Goal: Information Seeking & Learning: Check status

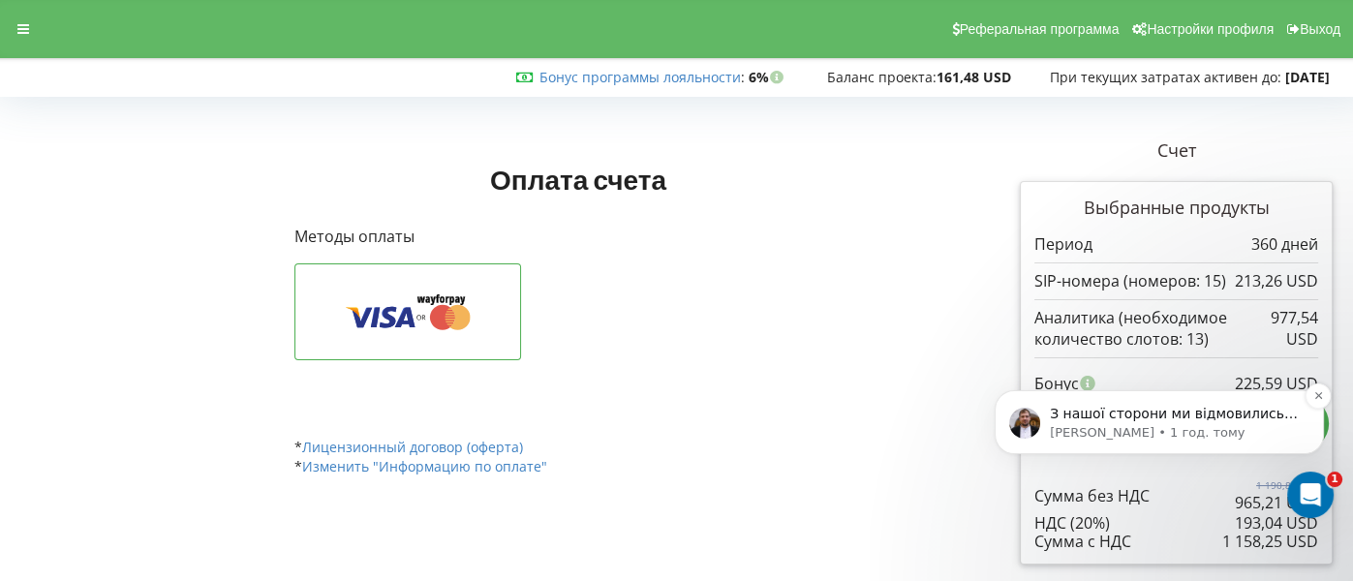
click at [1121, 429] on p "Serhii • 1 год. тому" at bounding box center [1175, 432] width 250 height 17
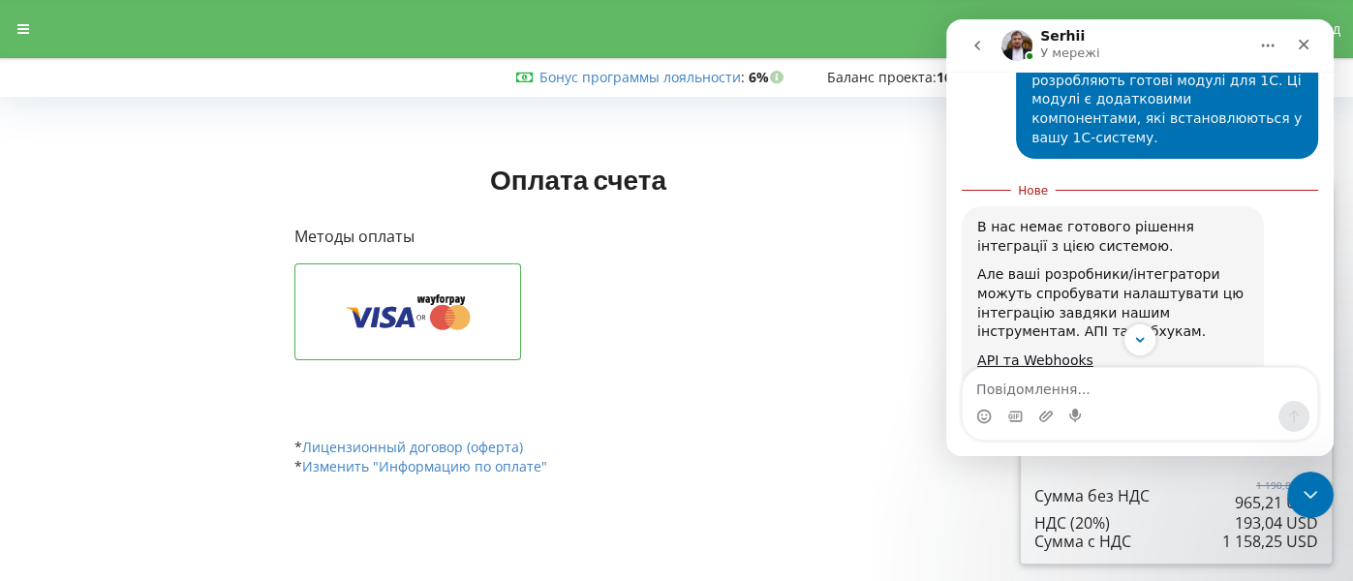
scroll to position [1750, 0]
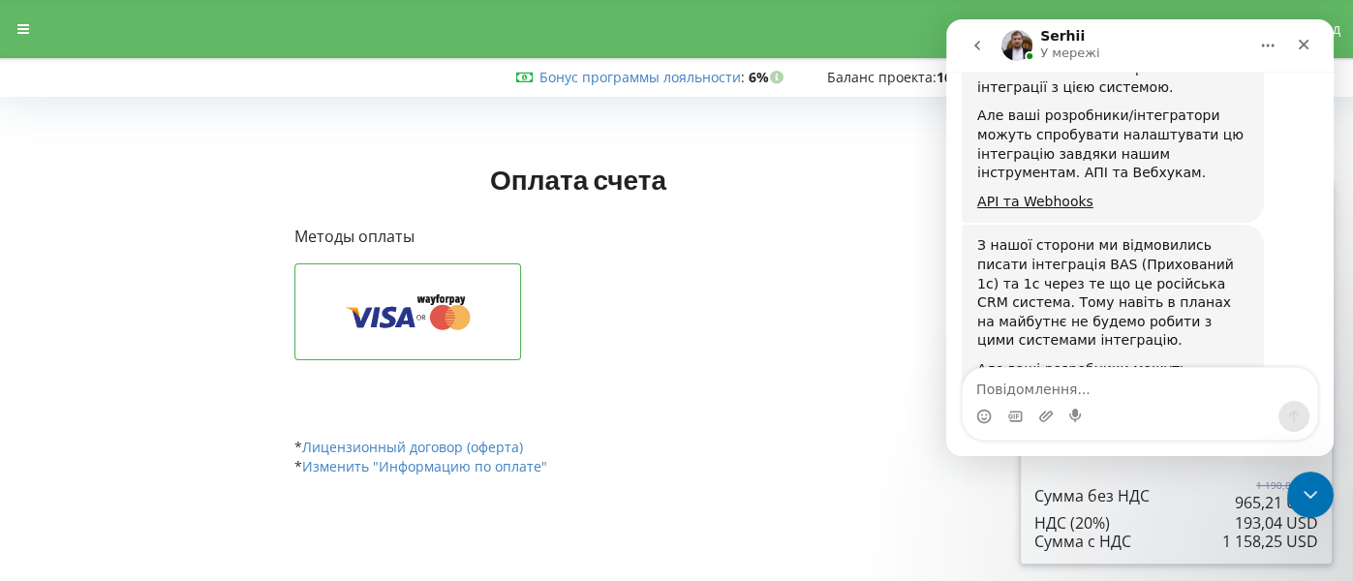
click at [1121, 393] on textarea "Повідомлення..." at bounding box center [1140, 384] width 354 height 33
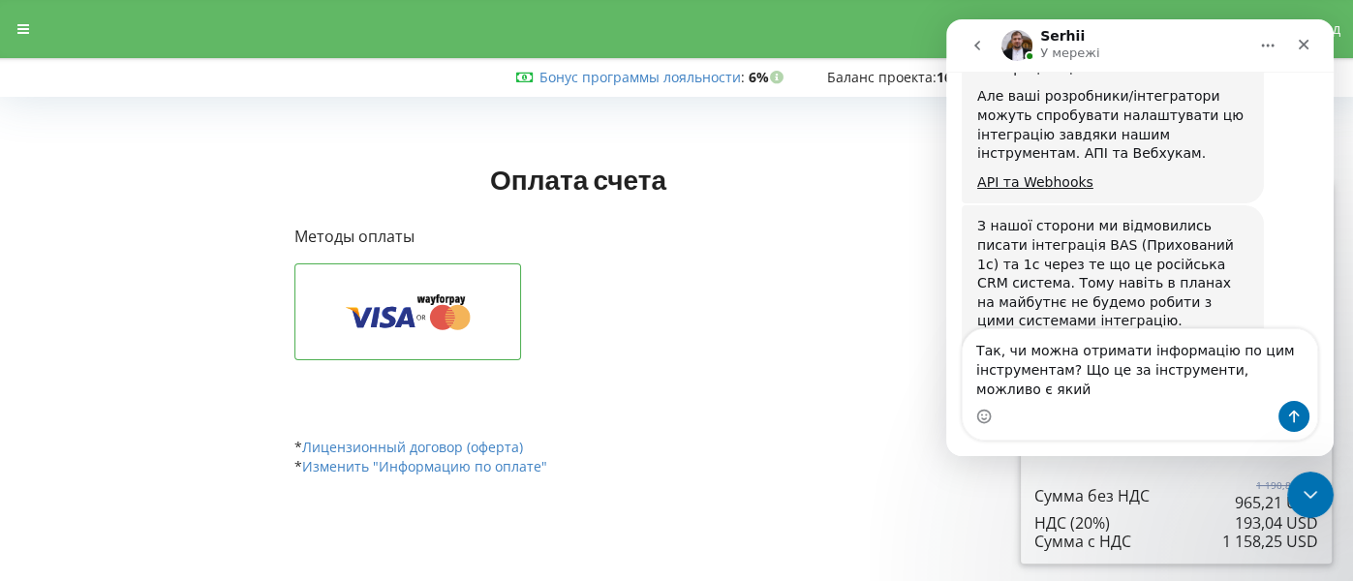
scroll to position [1789, 0]
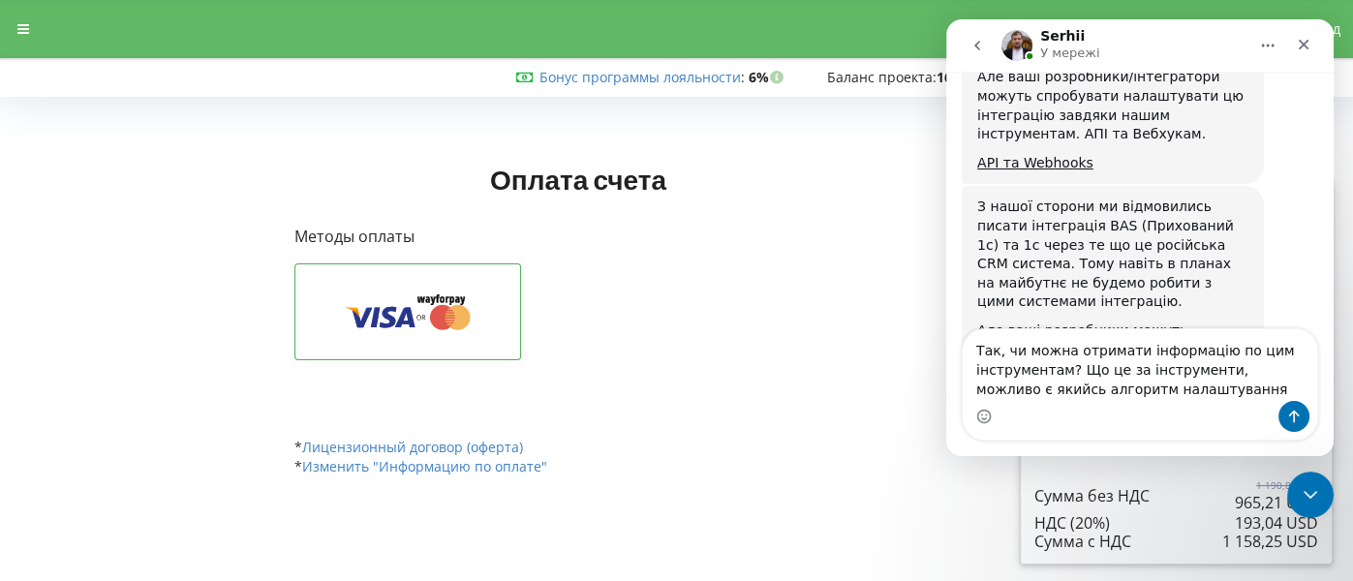
type textarea "Так, чи можна отримати інформацію по цим інструментам? Що це за інструменти, мо…"
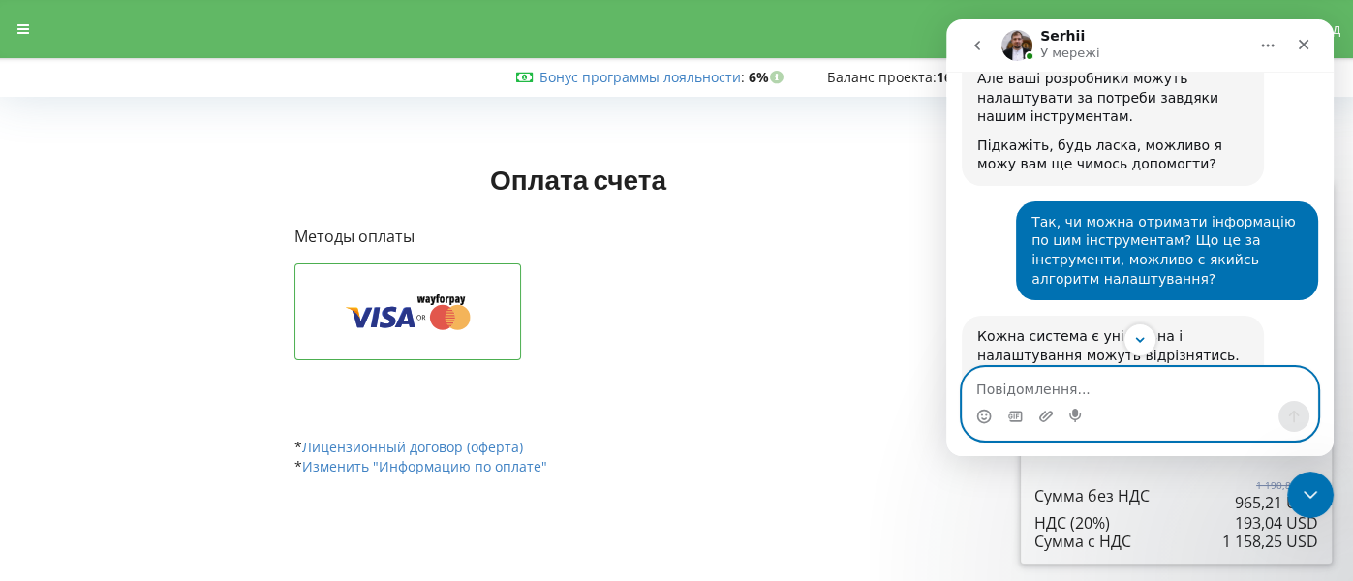
scroll to position [2138, 0]
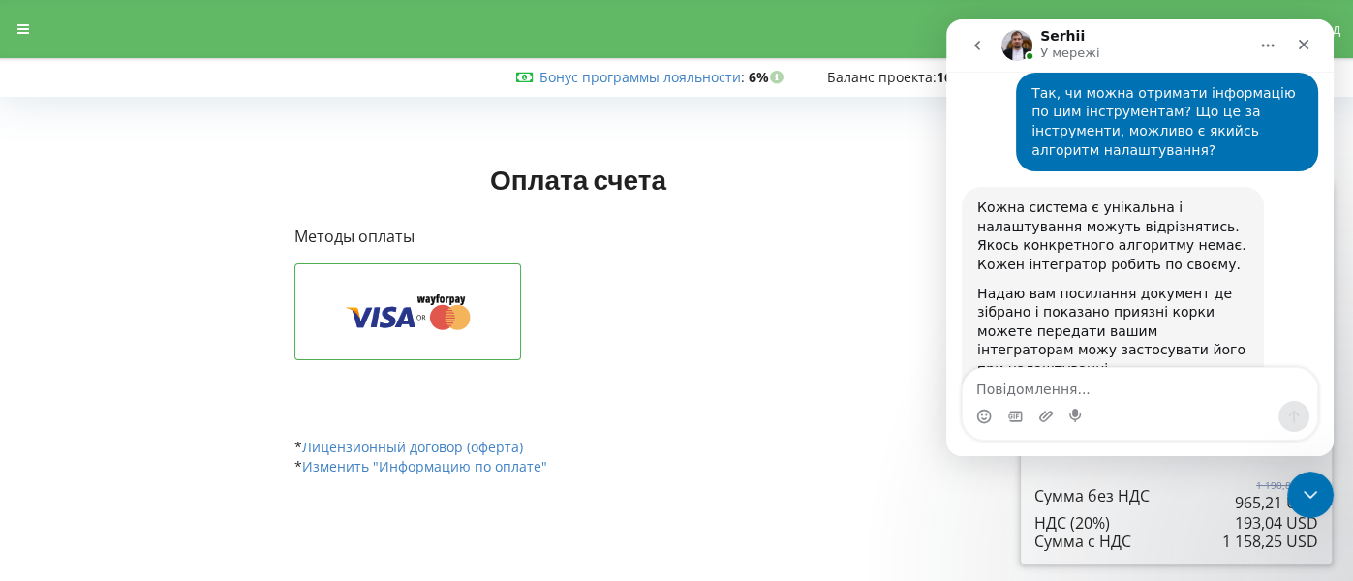
drag, startPoint x: 1092, startPoint y: 310, endPoint x: 967, endPoint y: 224, distance: 151.8
click at [967, 224] on div "Кожна система є унікальна і налаштування можуть відрізнятись. Якось конкретного…" at bounding box center [1113, 303] width 302 height 232
click at [1019, 390] on link "https://docs.google.com/document/d/1DhN5It2W18OtJQjwVl2996hhmax8gfPqj8qWQCKr2Cc…" at bounding box center [1052, 397] width 151 height 15
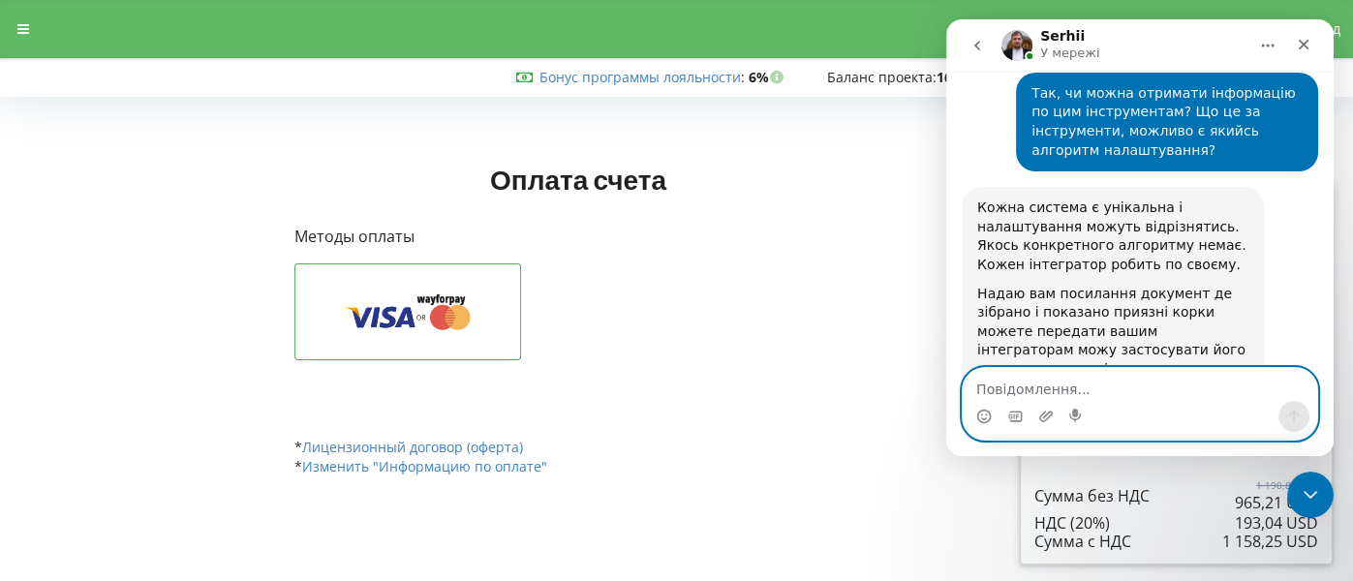
click at [1073, 384] on textarea "Повідомлення..." at bounding box center [1140, 384] width 354 height 33
type textarea "Дякую!"
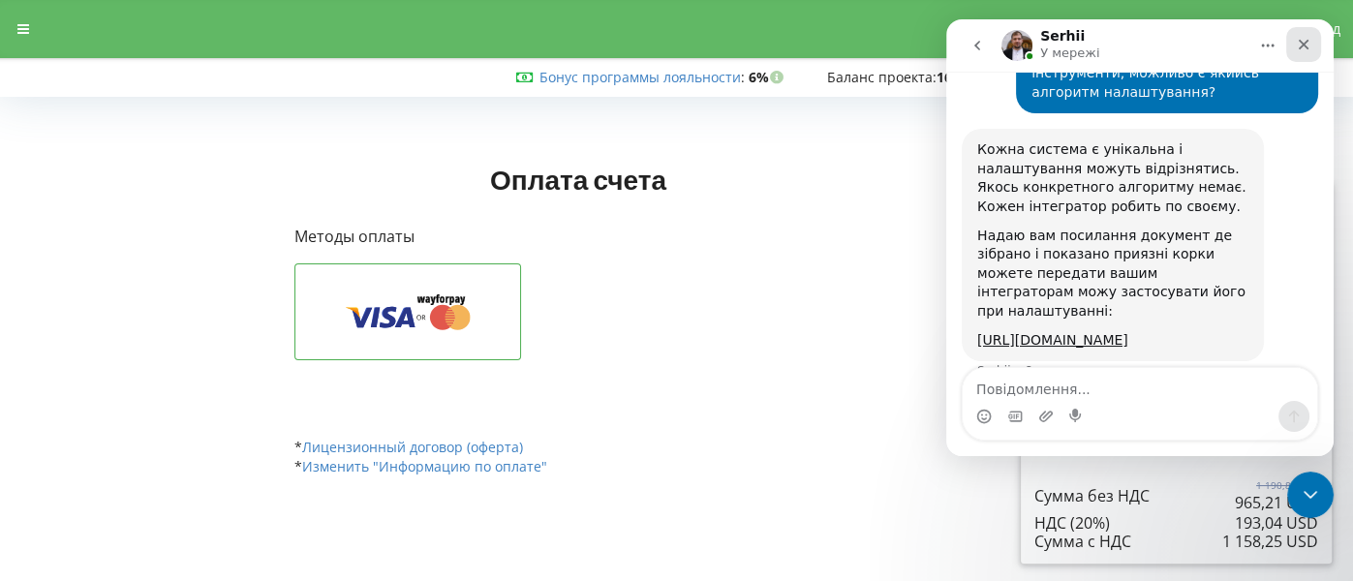
click at [1318, 46] on div "Закрити" at bounding box center [1303, 44] width 35 height 35
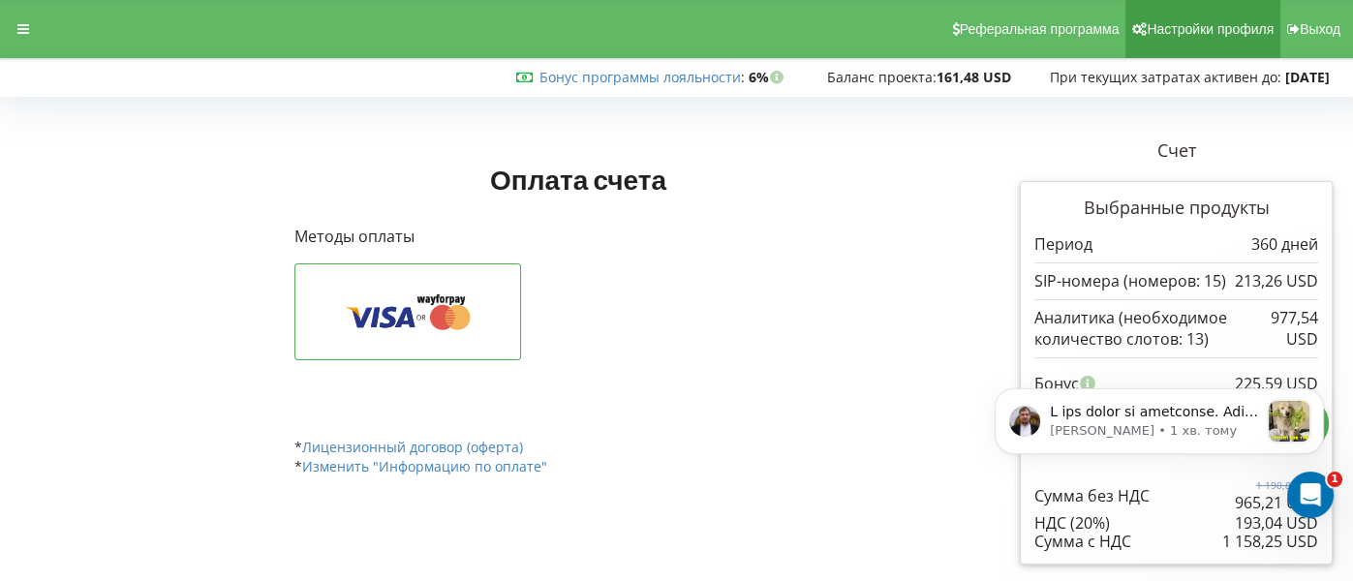
scroll to position [3242, 0]
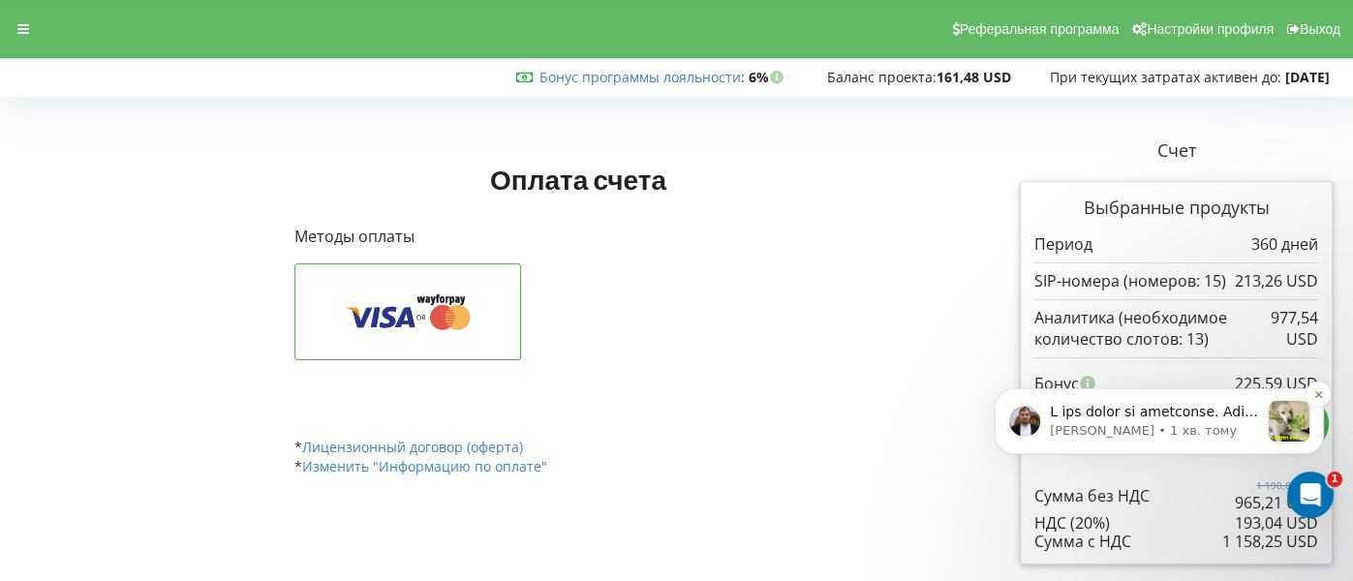
click at [1119, 401] on div "Serhii • 1 хв. тому" at bounding box center [1159, 421] width 300 height 41
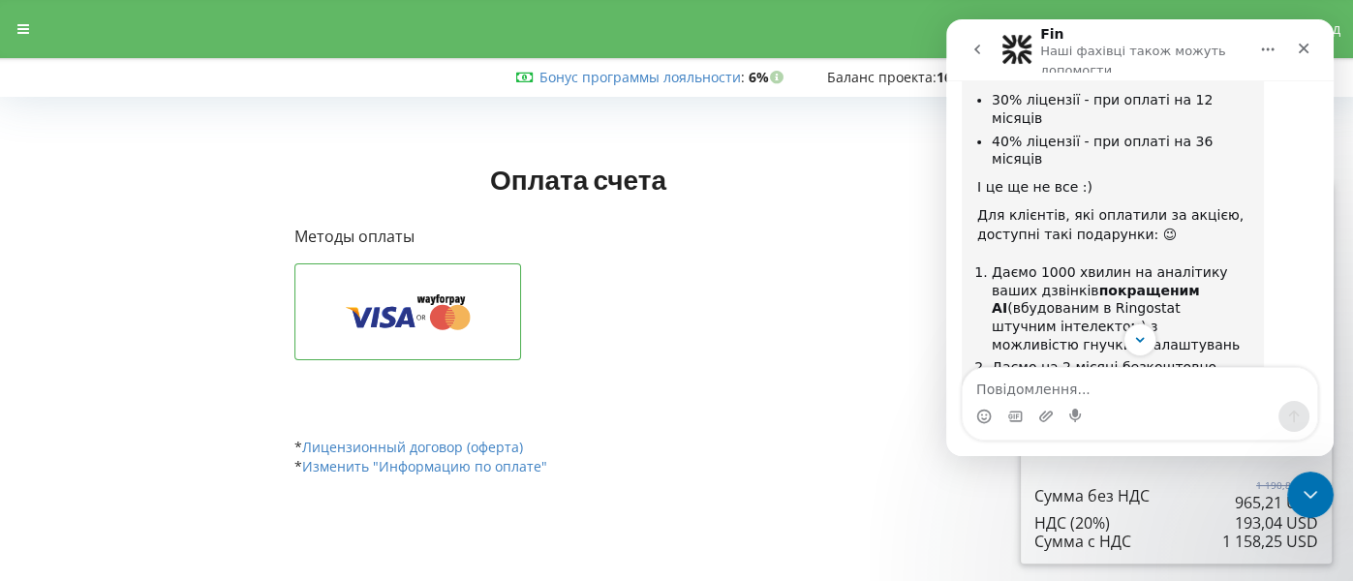
scroll to position [3275, 0]
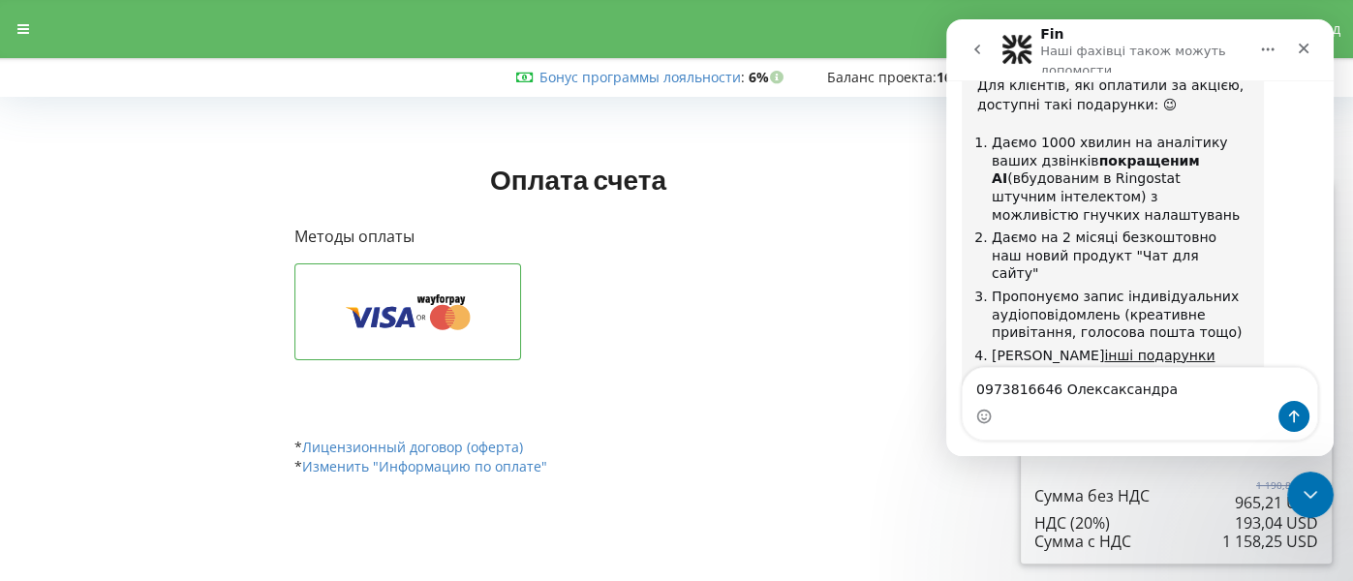
drag, startPoint x: 1098, startPoint y: 388, endPoint x: 1119, endPoint y: 390, distance: 20.4
click at [1119, 390] on textarea "0973816646 Олексаксандра" at bounding box center [1140, 384] width 354 height 33
click at [1133, 400] on textarea "0973816646 Олександра" at bounding box center [1140, 384] width 354 height 33
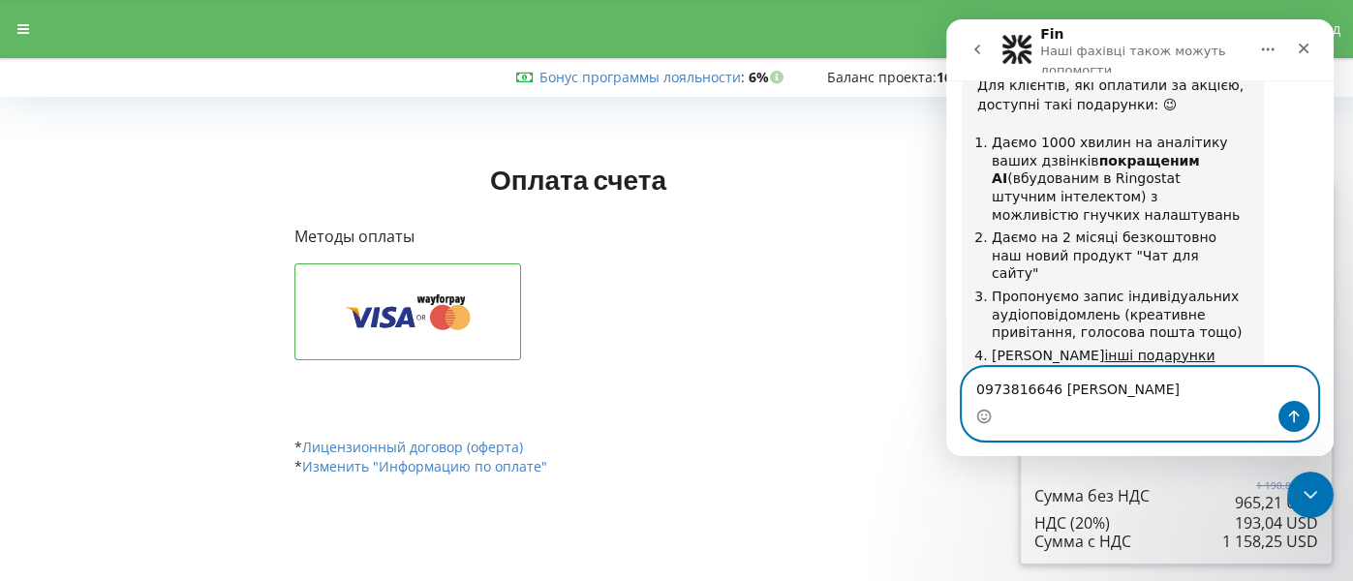
paste textarea "o.vereshchak@avers.ua"
type textarea "0973816646 Олександра o.vereshchak@avers.ua"
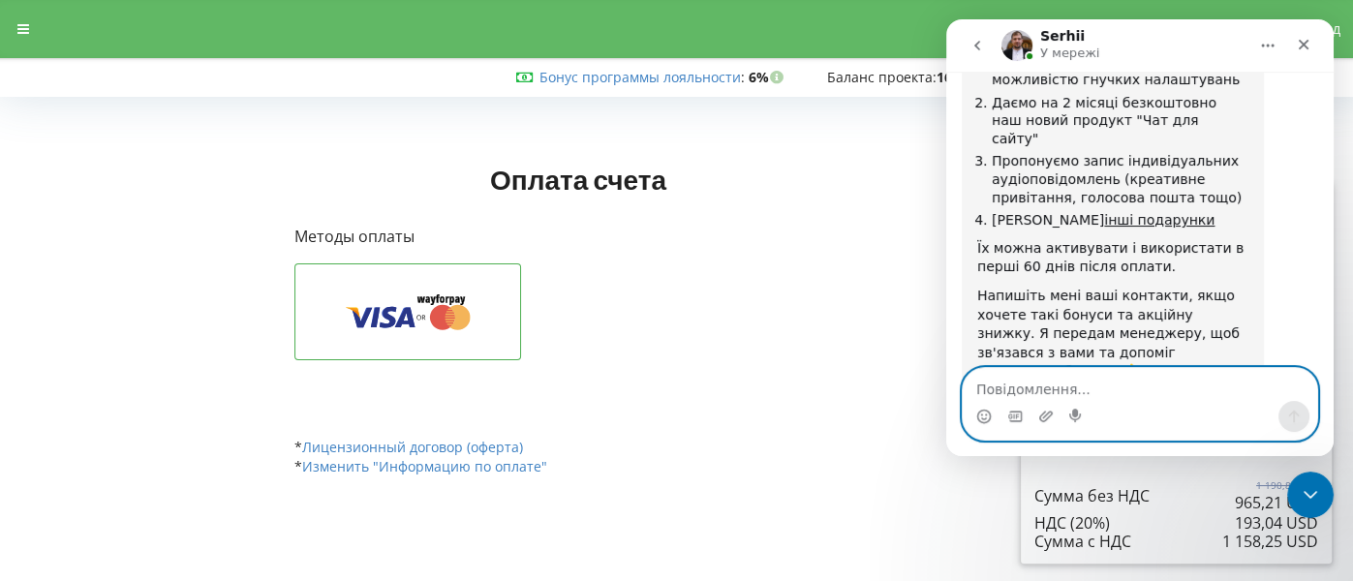
scroll to position [3368, 0]
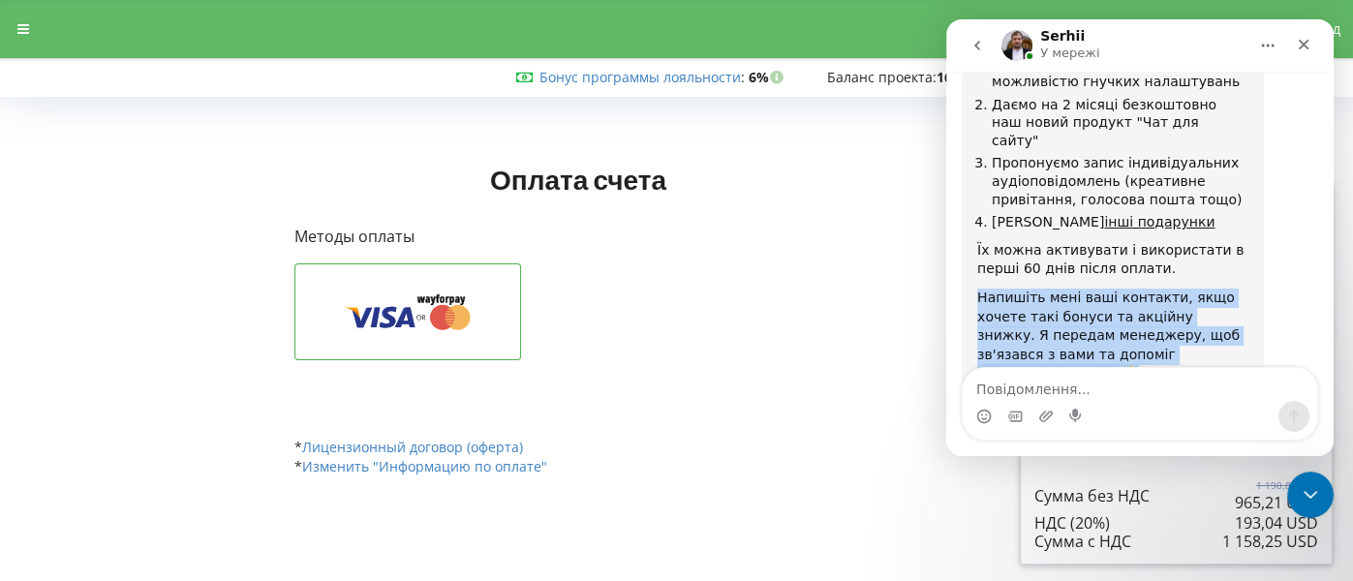
drag, startPoint x: 974, startPoint y: 109, endPoint x: 1230, endPoint y: 172, distance: 263.3
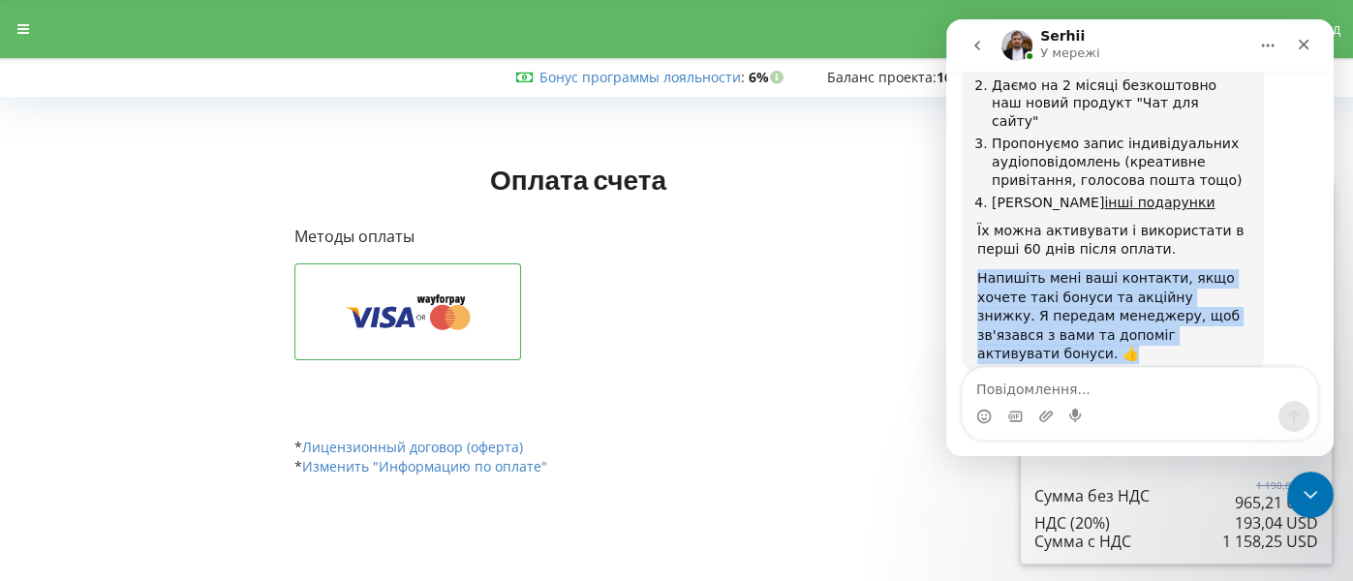
copy div "Напишіть мені ваші контакти, якщо хочете такі бонуси та акційну знижку. Я перед…"
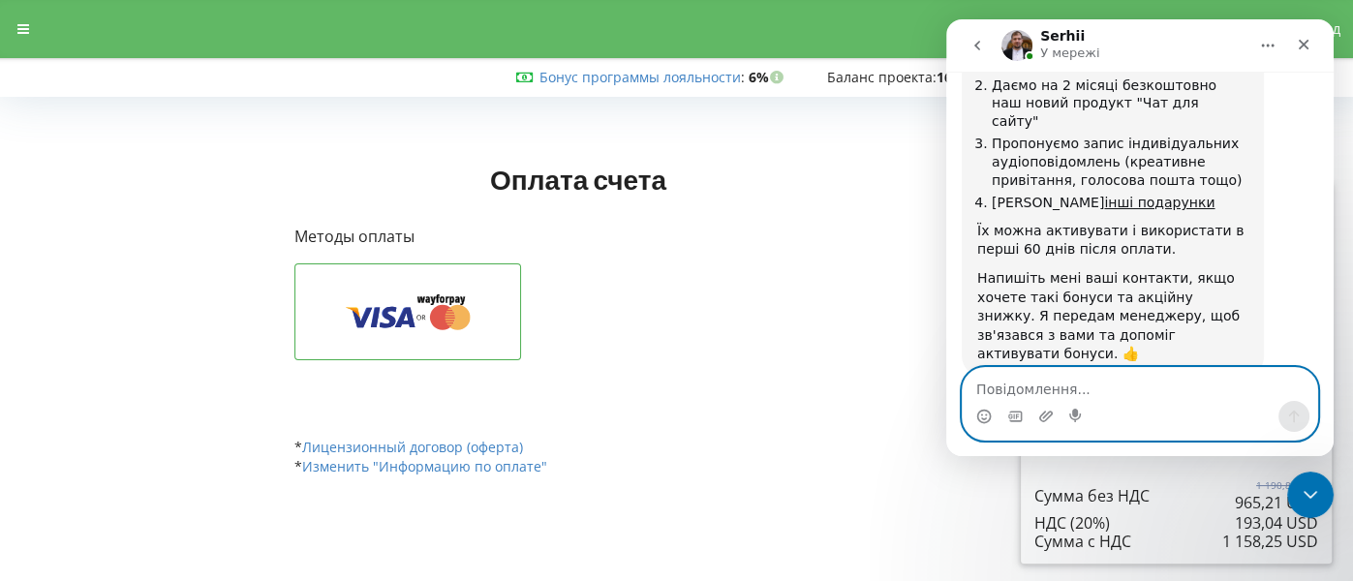
click at [1057, 380] on textarea "Повідомлення..." at bounding box center [1140, 384] width 354 height 33
paste textarea "Напишіть мені ваші контакти, якщо хочете такі бонуси та акційну знижку. Я перед…"
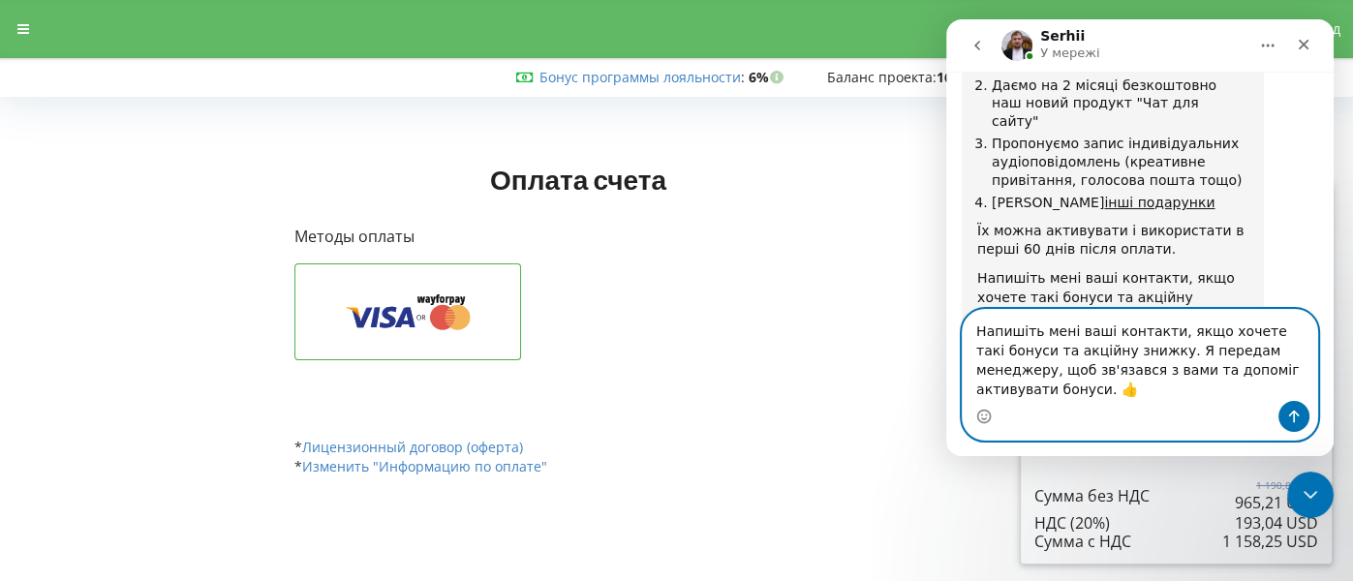
scroll to position [3446, 0]
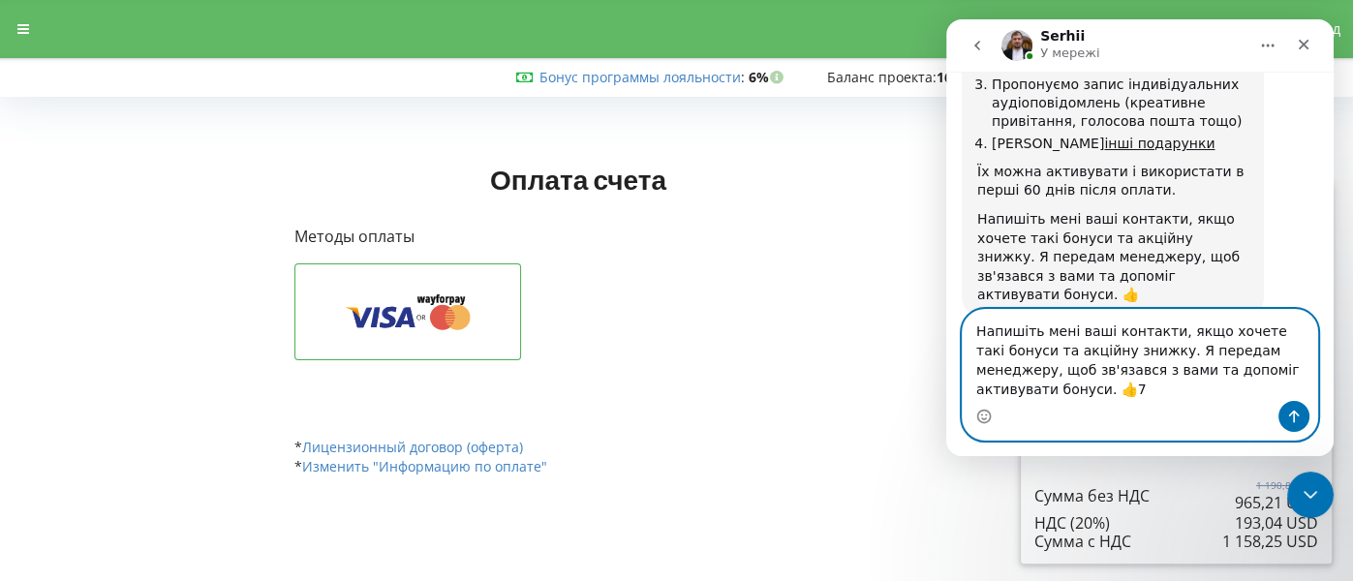
type textarea "Напишіть мені ваші контакти, якщо хочете такі бонуси та акційну знижку. Я перед…"
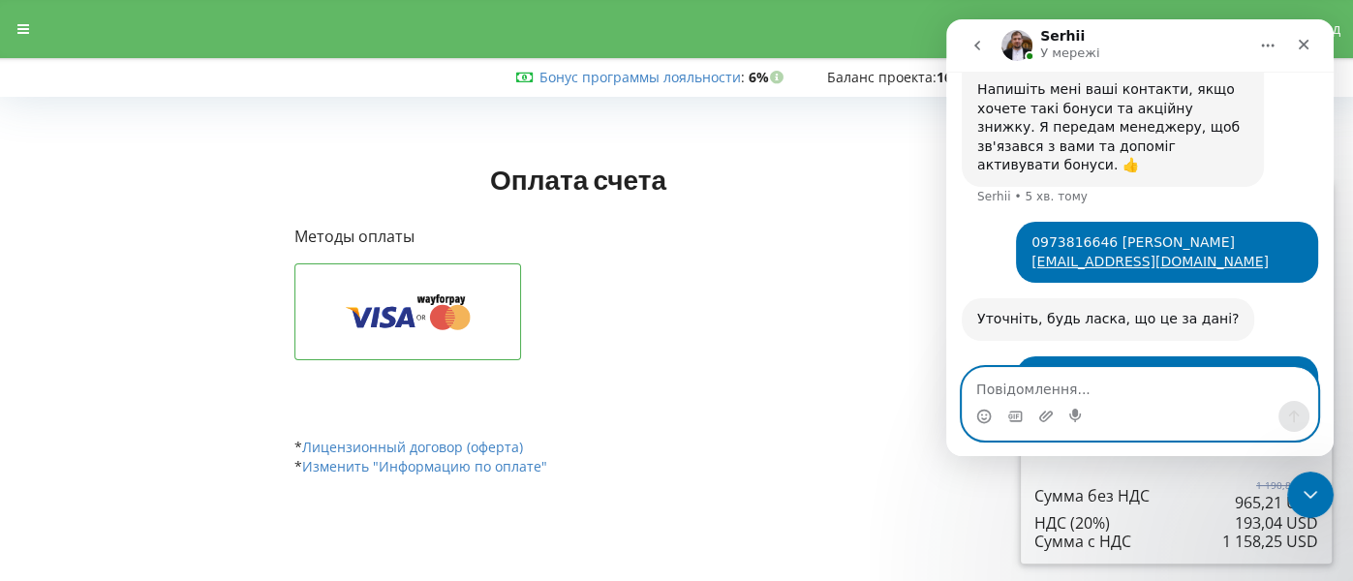
scroll to position [3579, 0]
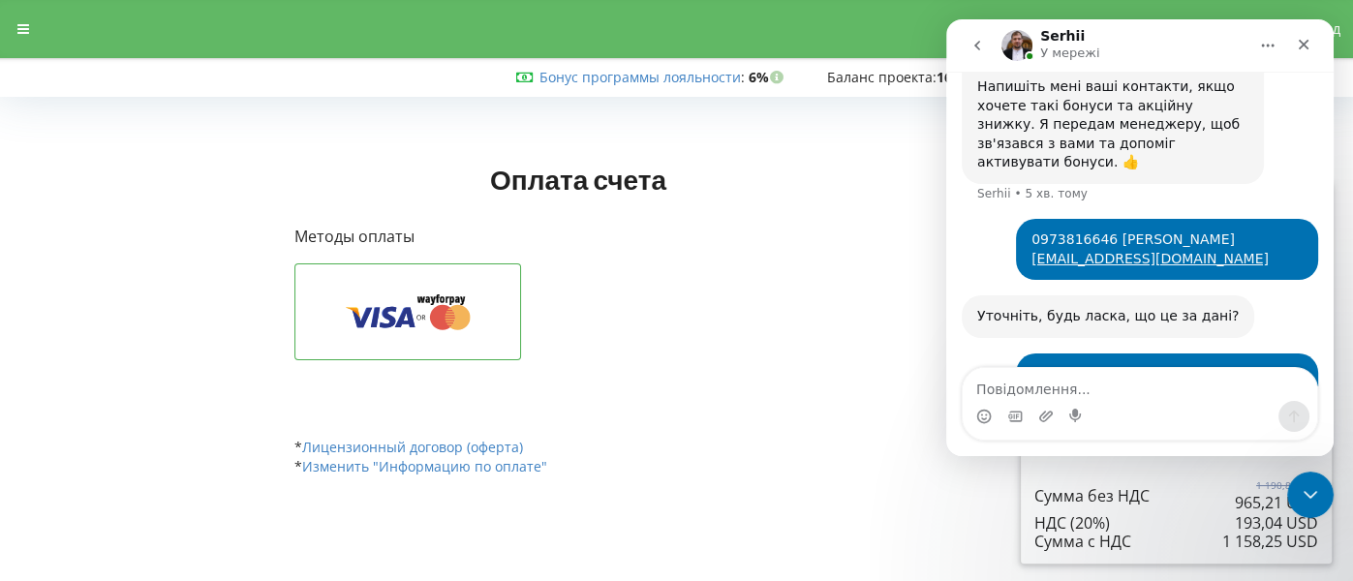
drag, startPoint x: 1239, startPoint y: 317, endPoint x: 1259, endPoint y: 309, distance: 21.8
click at [1259, 487] on div "Зрозумів передаю відповідальному 😉 З вами зв'яжуться. Serhii • Щойно" at bounding box center [1113, 517] width 302 height 61
click at [1242, 499] on div "Зрозумів передаю відповідальному 😉 З вами зв'яжуться." at bounding box center [1112, 518] width 271 height 38
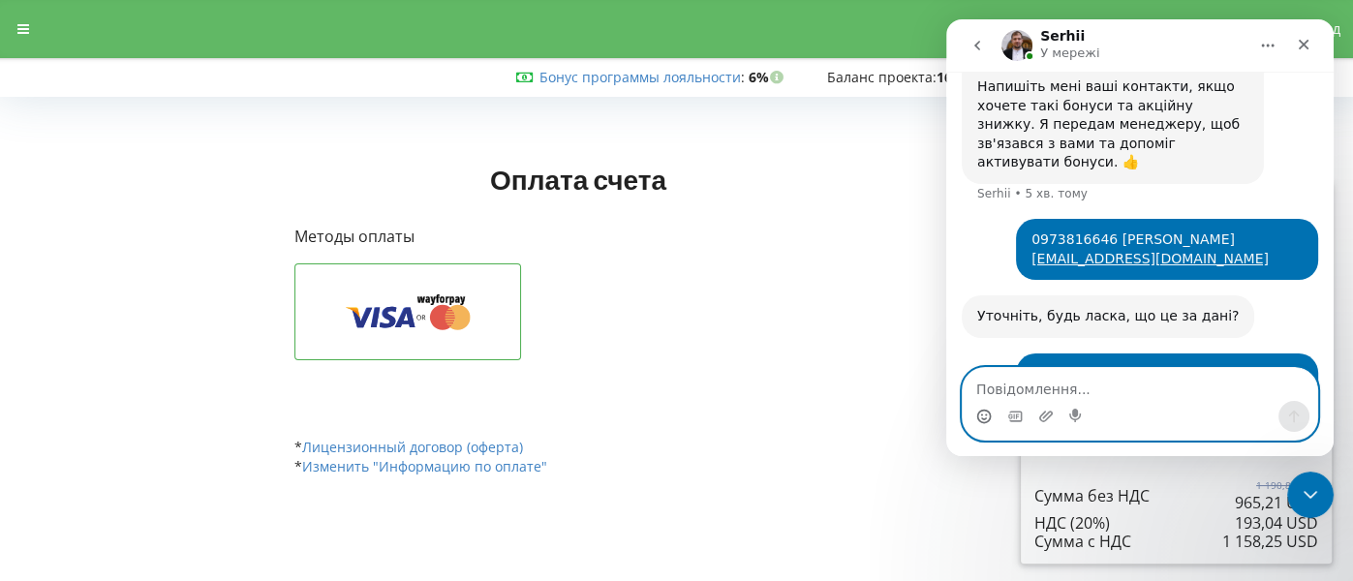
click at [990, 416] on circle "Вибір емодзі" at bounding box center [983, 416] width 13 height 13
click at [982, 416] on icon "Вибір емодзі" at bounding box center [984, 415] width 7 height 2
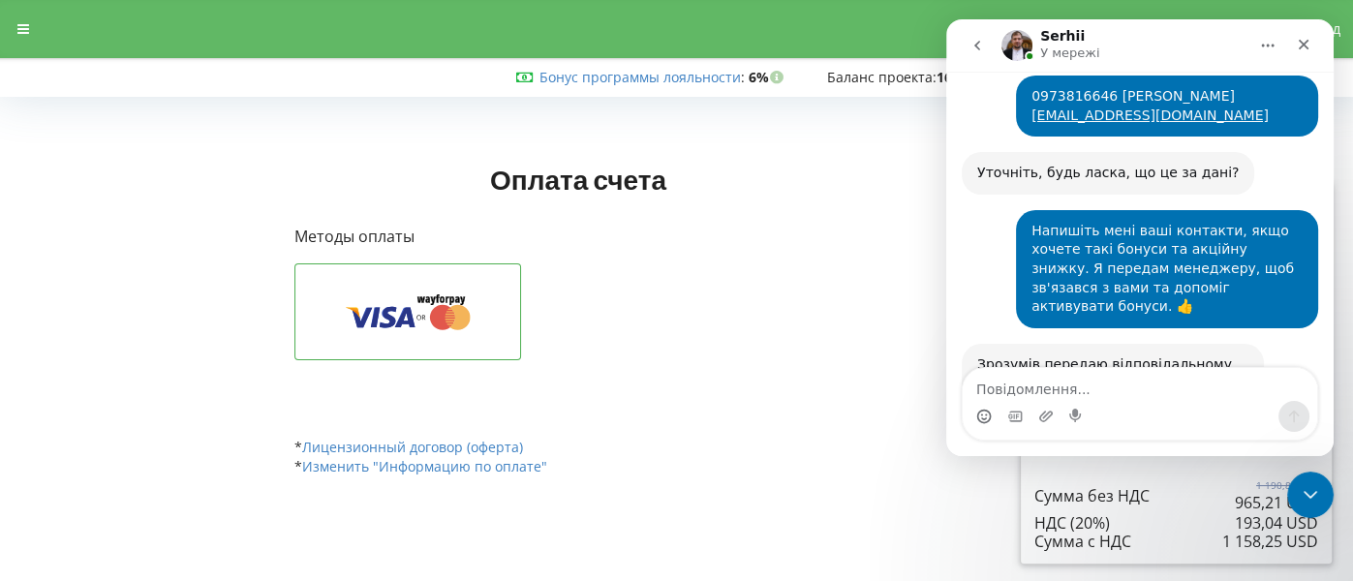
click at [717, 258] on div "Методы оплаты Оплатить через WayForPay API" at bounding box center [578, 317] width 569 height 183
click at [1303, 46] on icon "Закрити" at bounding box center [1304, 45] width 11 height 11
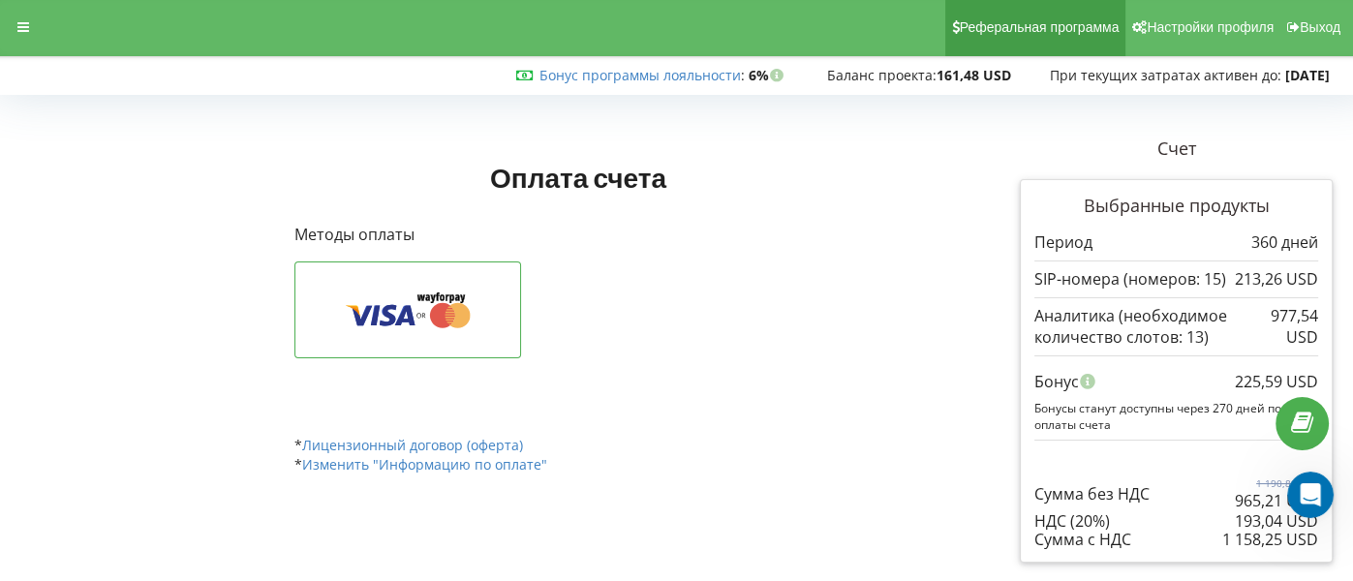
scroll to position [3731, 0]
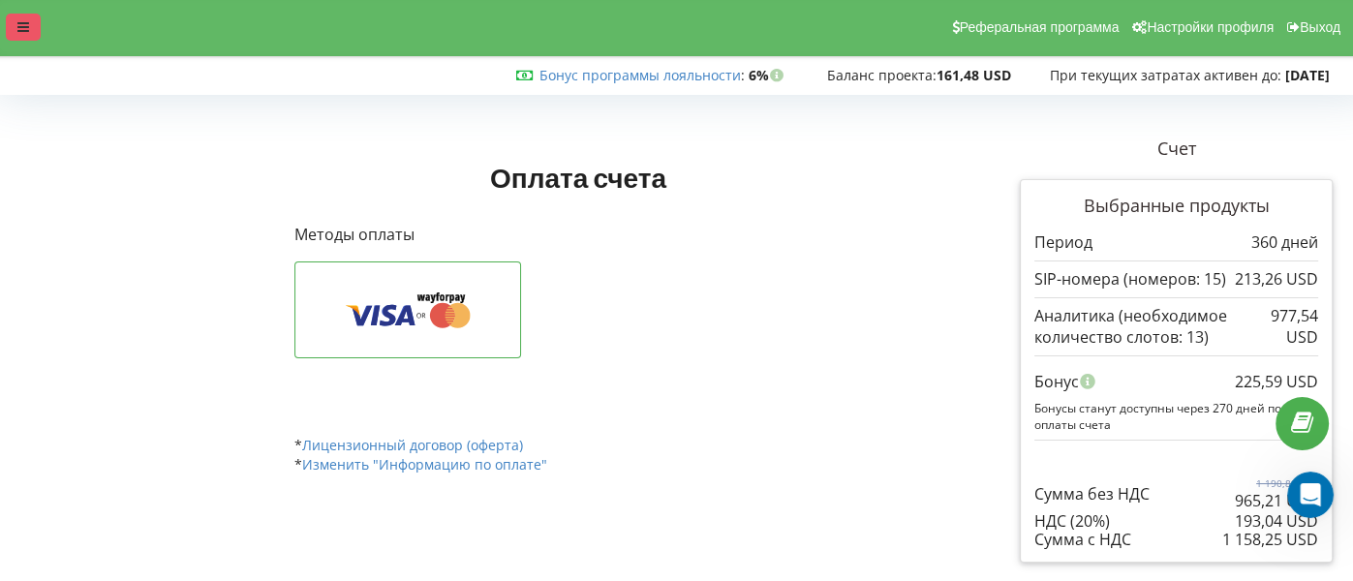
click at [19, 21] on icon at bounding box center [23, 27] width 12 height 14
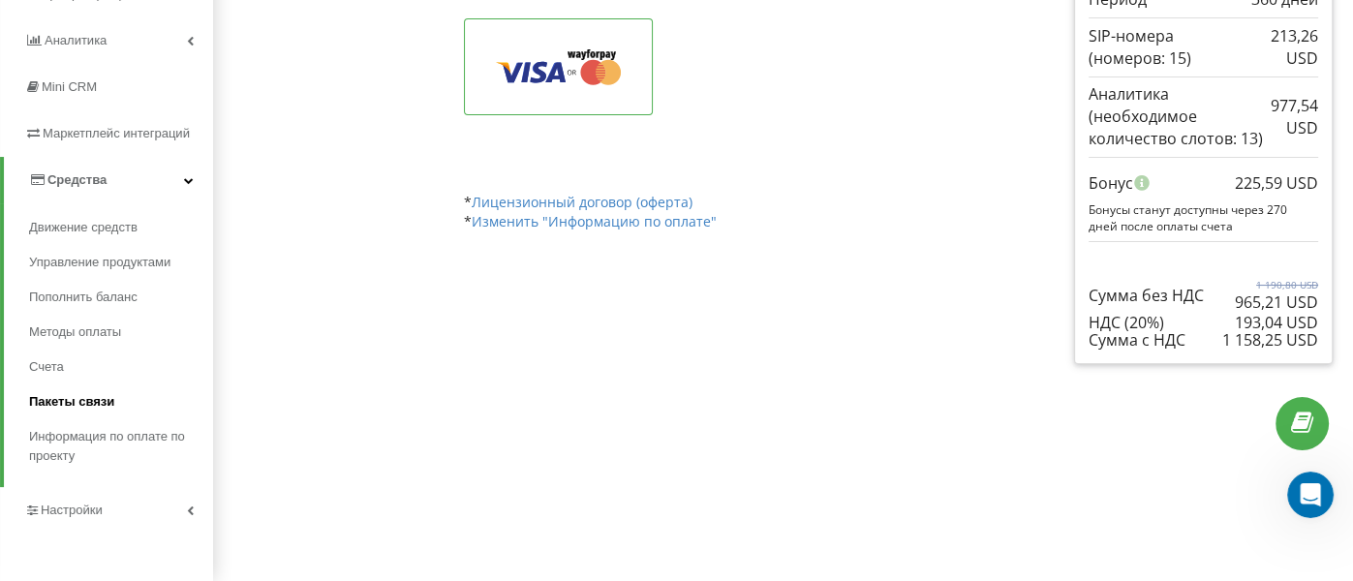
scroll to position [0, 0]
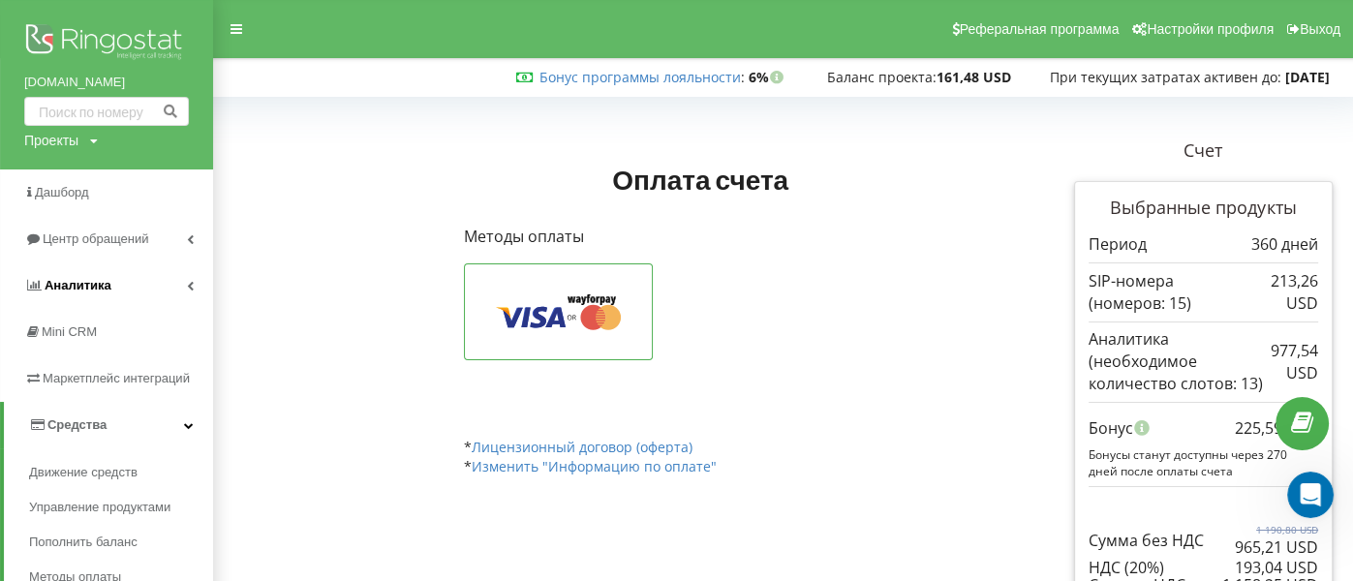
click at [77, 285] on span "Аналитика" at bounding box center [78, 285] width 67 height 15
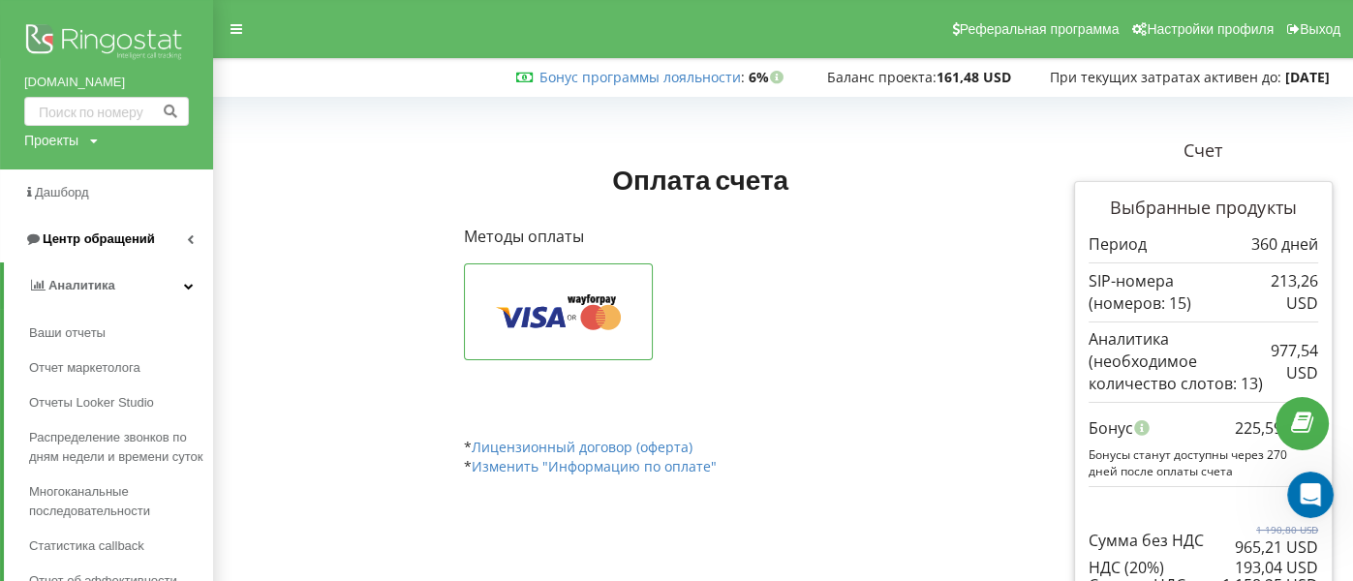
click at [97, 239] on span "Центр обращений" at bounding box center [99, 238] width 112 height 15
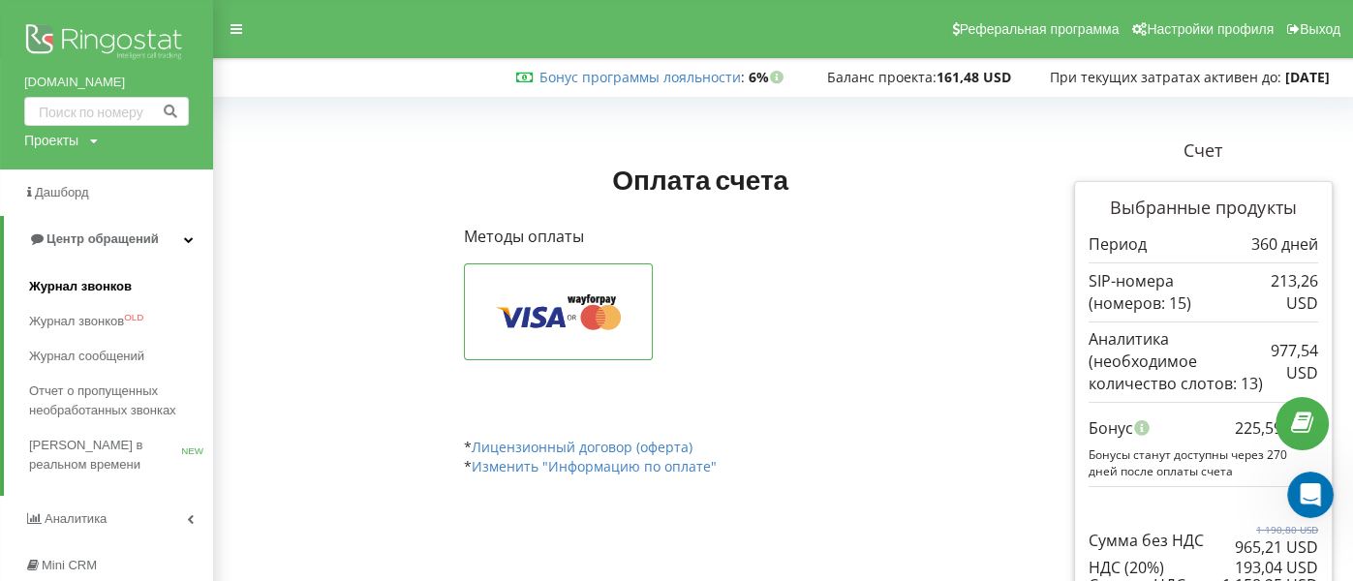
click at [84, 274] on link "Журнал звонков" at bounding box center [121, 286] width 184 height 35
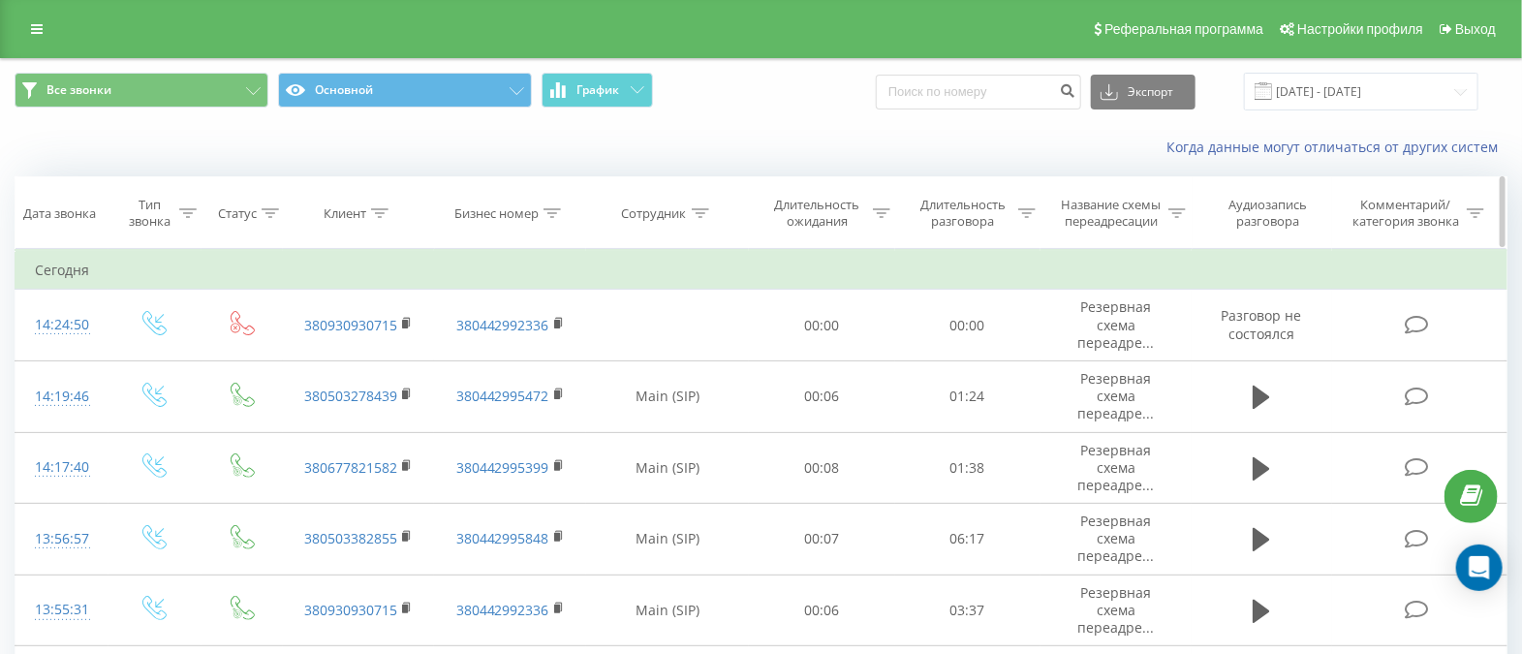
click at [382, 214] on icon at bounding box center [379, 213] width 17 height 10
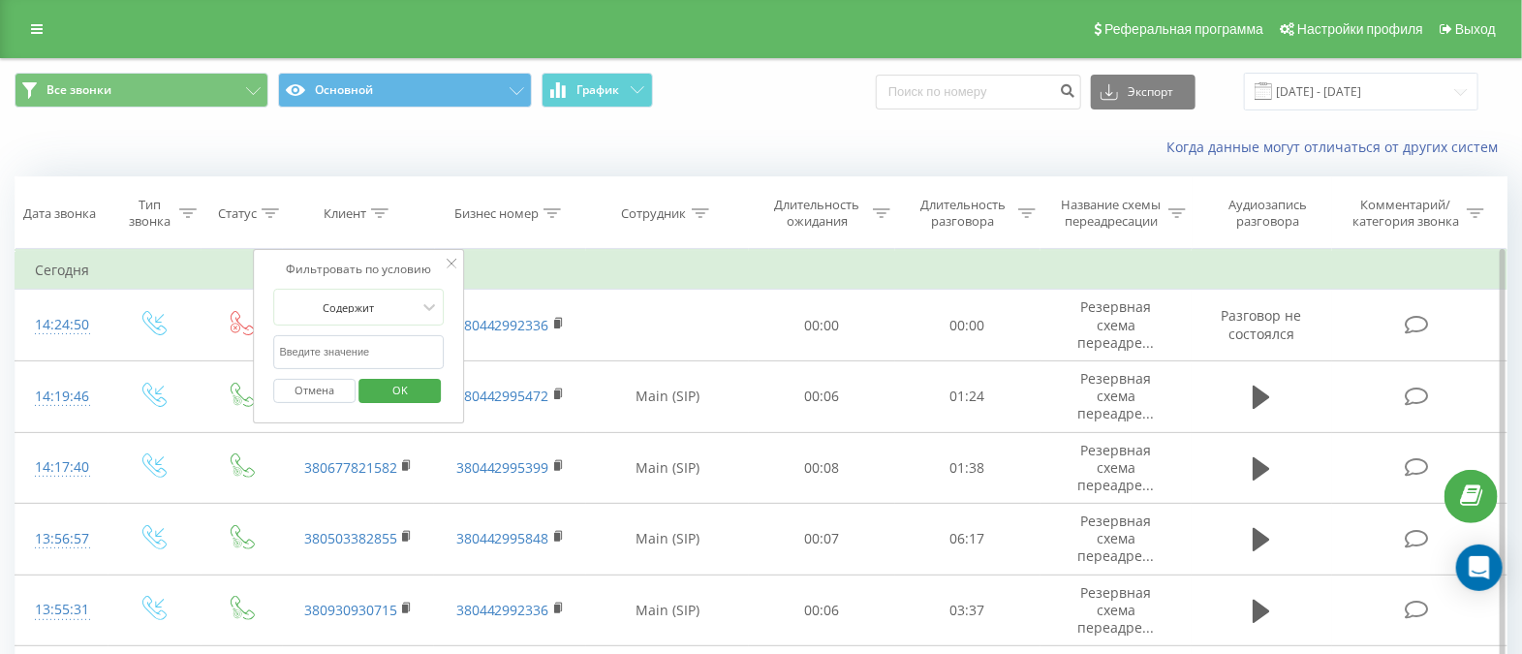
click at [355, 344] on input "text" at bounding box center [359, 352] width 170 height 34
paste input "0660252799"
type input "0660252799"
click at [385, 393] on span "OK" at bounding box center [400, 390] width 54 height 30
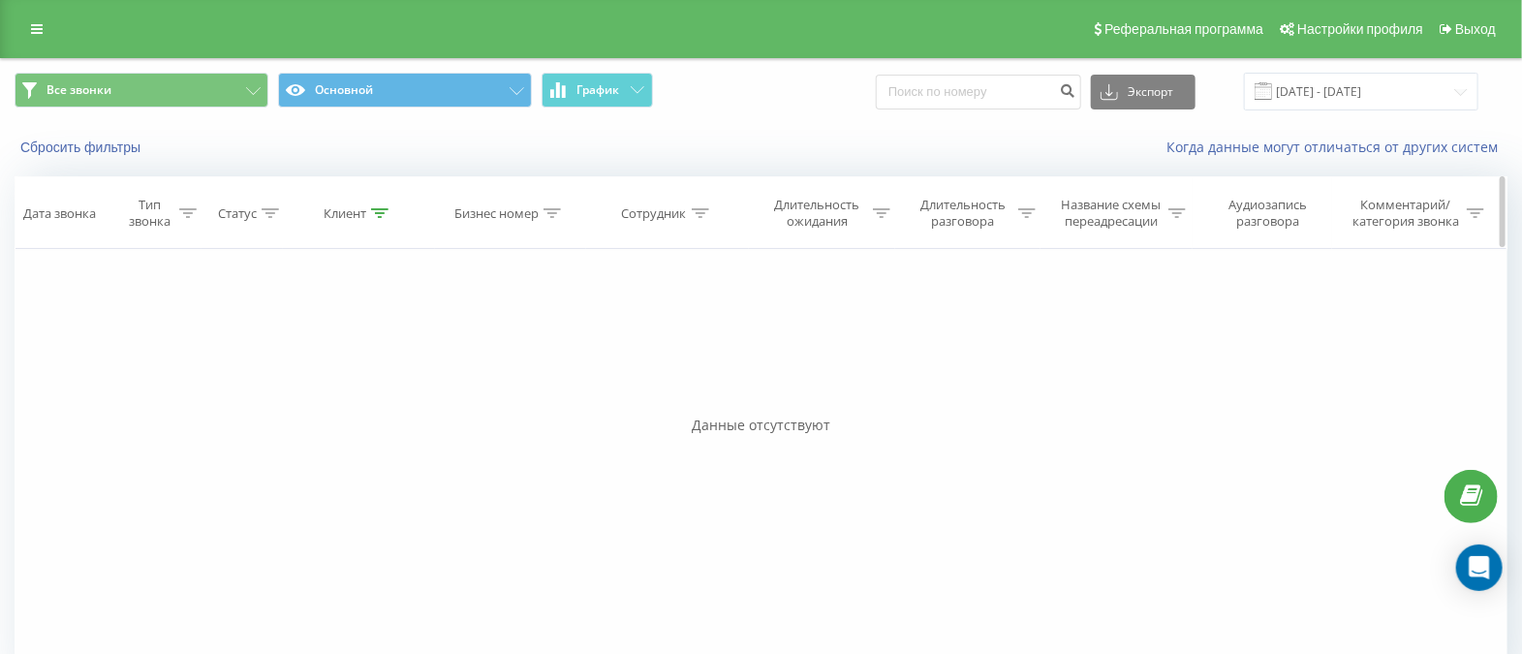
click at [381, 227] on th "Клиент" at bounding box center [358, 213] width 151 height 72
click at [381, 209] on icon at bounding box center [379, 213] width 17 height 10
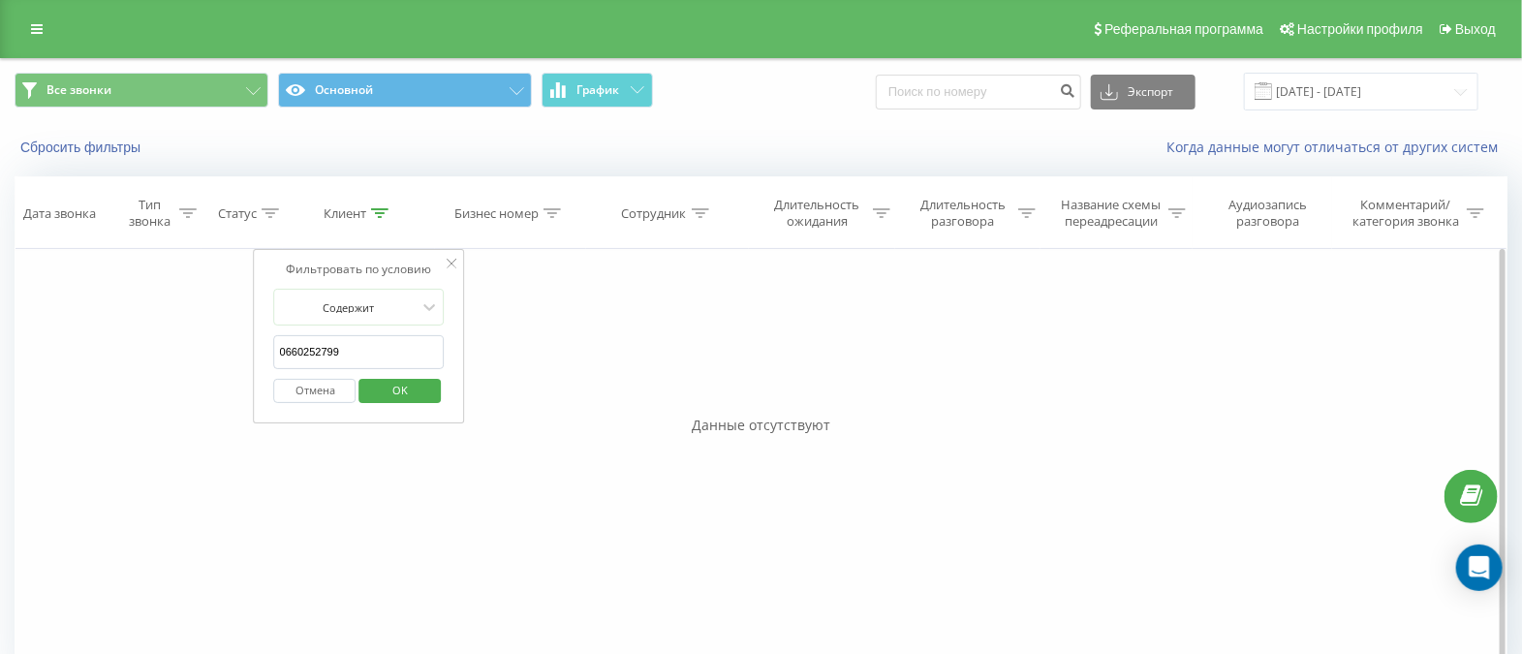
click at [442, 266] on div "Фильтровать по условию" at bounding box center [359, 269] width 170 height 19
click at [454, 262] on icon at bounding box center [451, 264] width 10 height 10
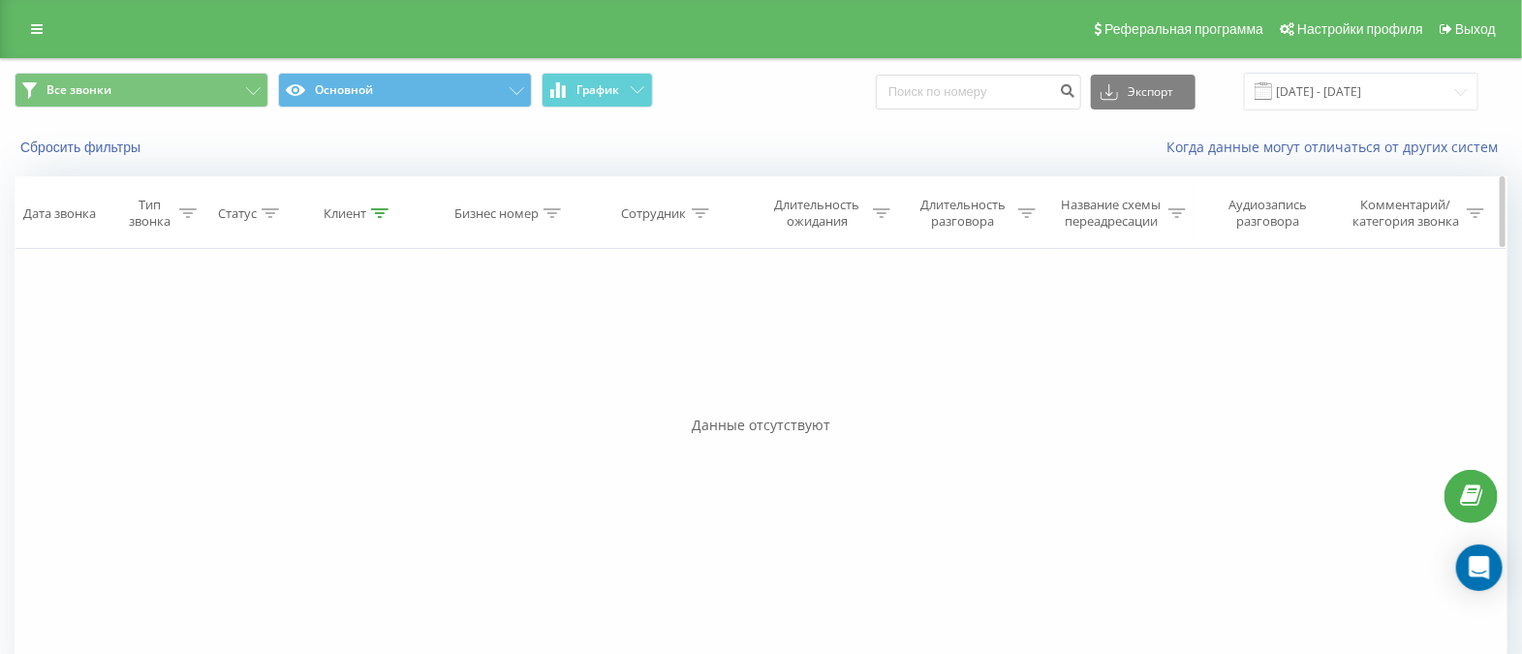
click at [381, 203] on th "Клиент" at bounding box center [358, 213] width 151 height 72
click at [380, 217] on icon at bounding box center [379, 213] width 17 height 10
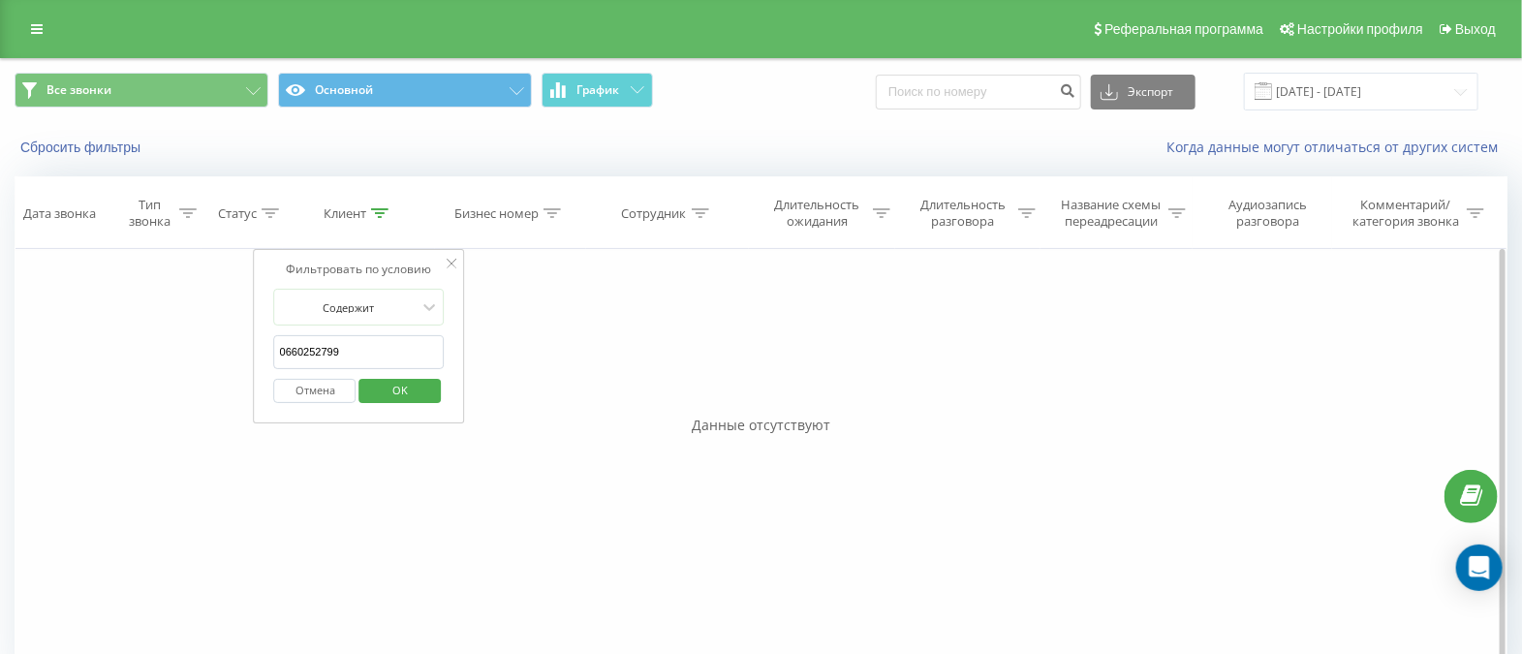
drag, startPoint x: 320, startPoint y: 354, endPoint x: 138, endPoint y: 346, distance: 182.2
click at [138, 346] on div "Фильтровать по условию Равно Введите значение Отмена OK Фильтровать по условию …" at bounding box center [761, 467] width 1493 height 436
click at [378, 397] on span "OK" at bounding box center [400, 390] width 54 height 30
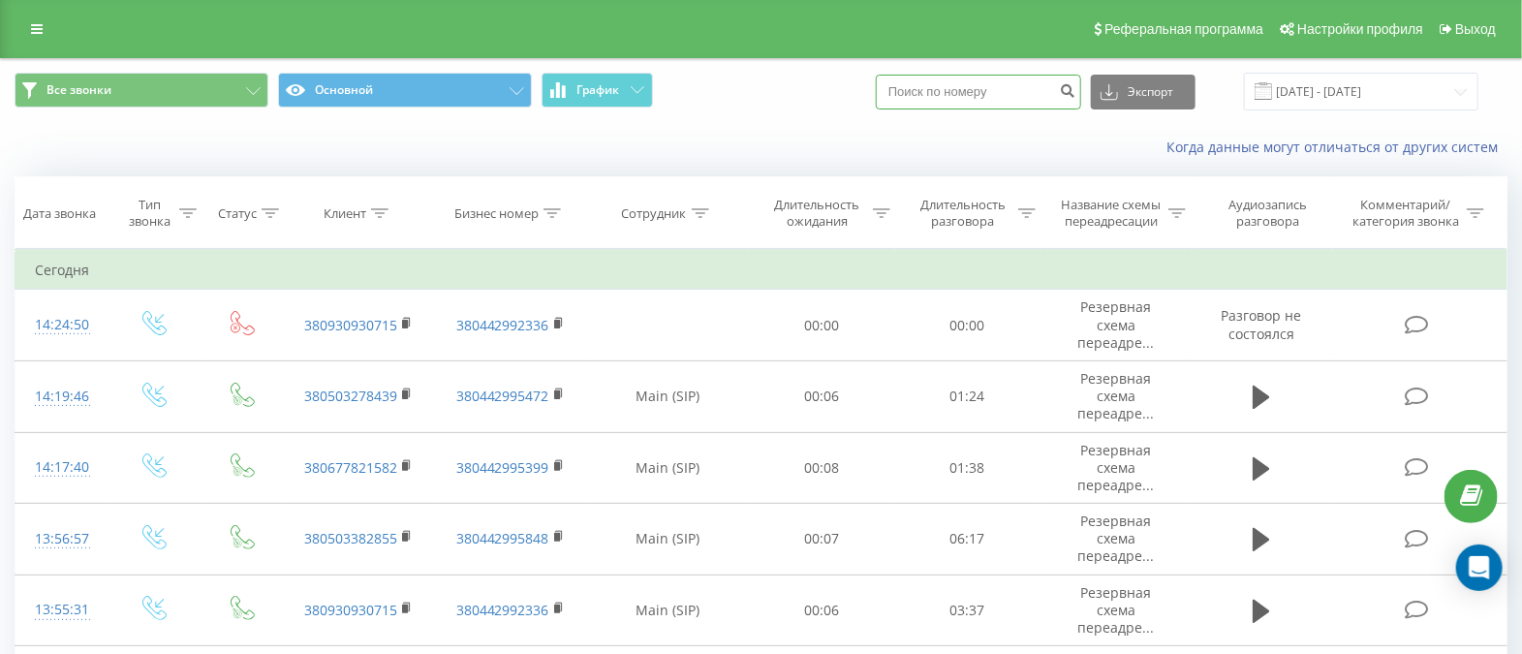
click at [1022, 94] on input at bounding box center [978, 92] width 205 height 35
paste input "0660252799"
type input "0660252799"
click at [1144, 95] on button "Экспорт" at bounding box center [1143, 92] width 105 height 35
click at [995, 107] on input "0660252799" at bounding box center [978, 92] width 205 height 35
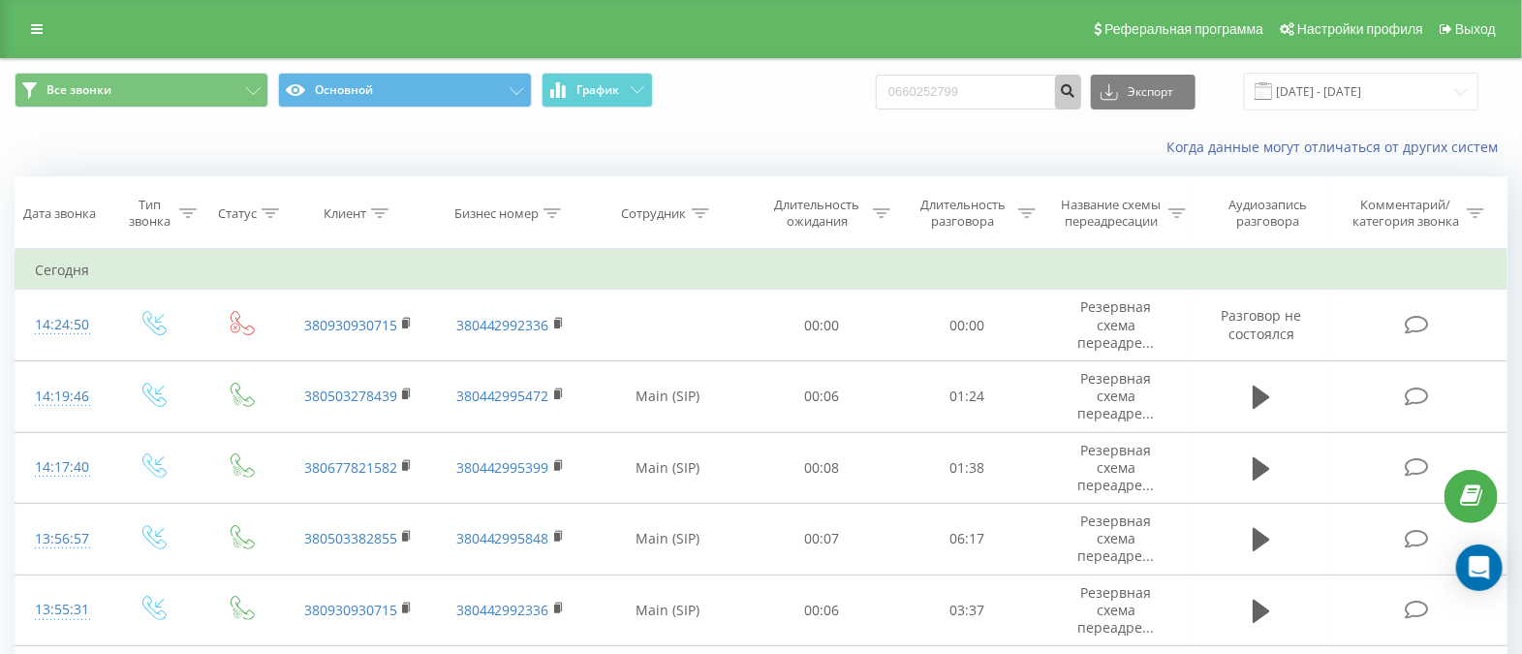
click at [1074, 91] on icon "submit" at bounding box center [1068, 88] width 16 height 12
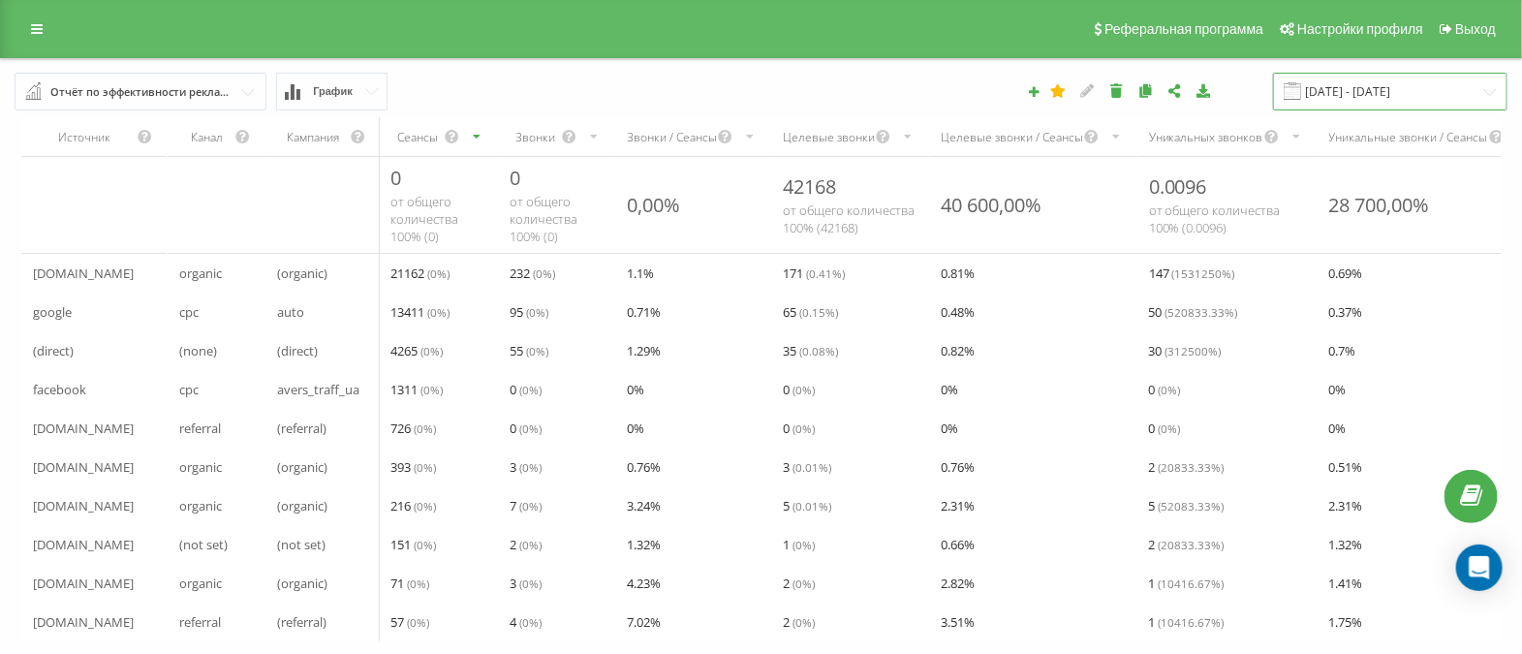
click at [1407, 103] on input "[DATE] - [DATE]" at bounding box center [1390, 92] width 234 height 38
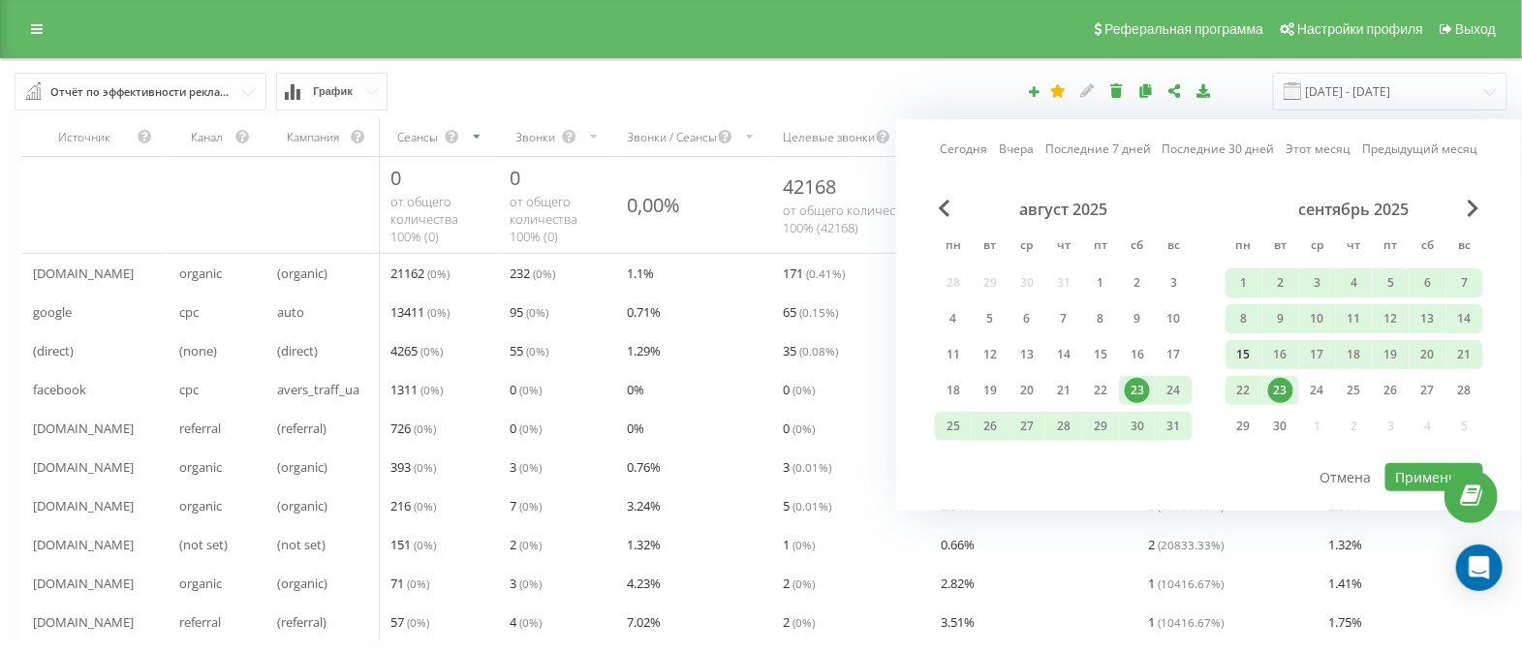
click at [1247, 351] on div "15" at bounding box center [1243, 354] width 25 height 25
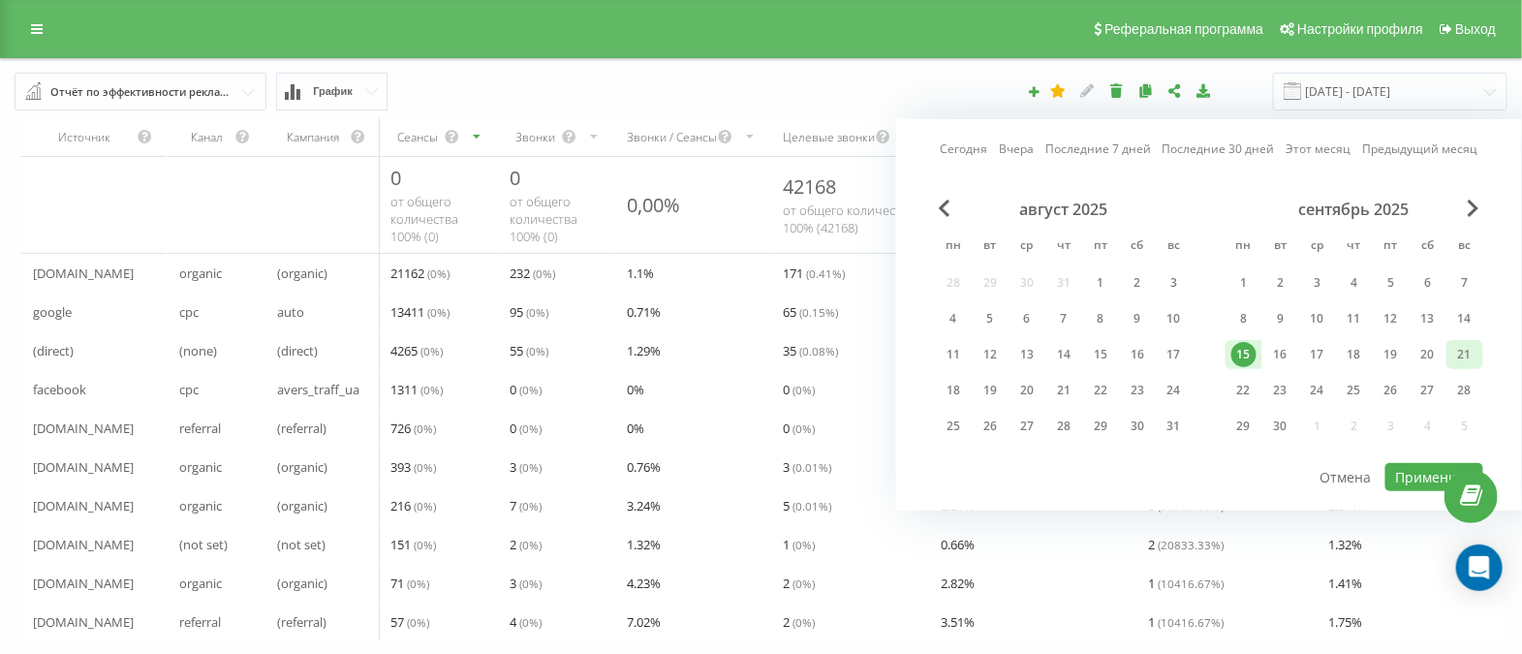
click at [1462, 350] on div "21" at bounding box center [1464, 354] width 25 height 25
click at [1427, 466] on button "Применить" at bounding box center [1434, 477] width 98 height 28
type input "[DATE] - [DATE]"
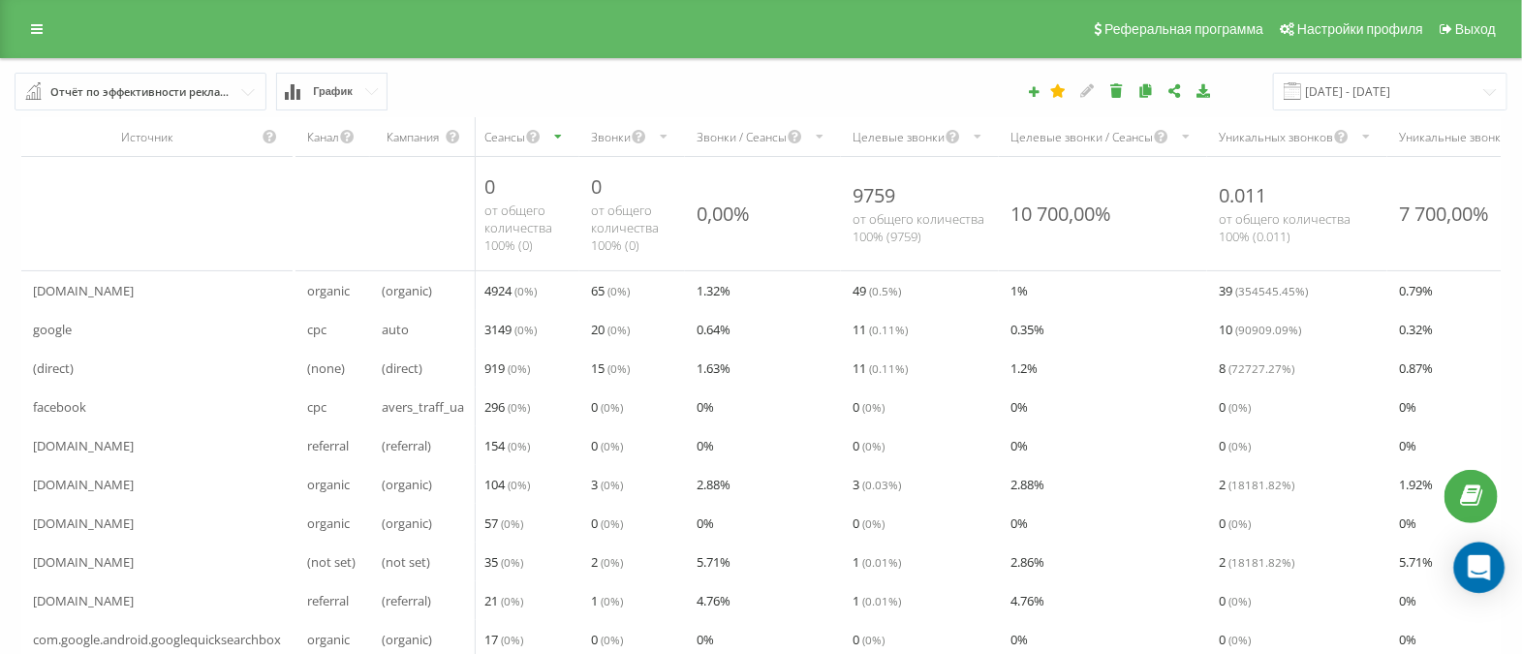
click at [1494, 565] on div "Open Intercom Messenger" at bounding box center [1479, 567] width 51 height 51
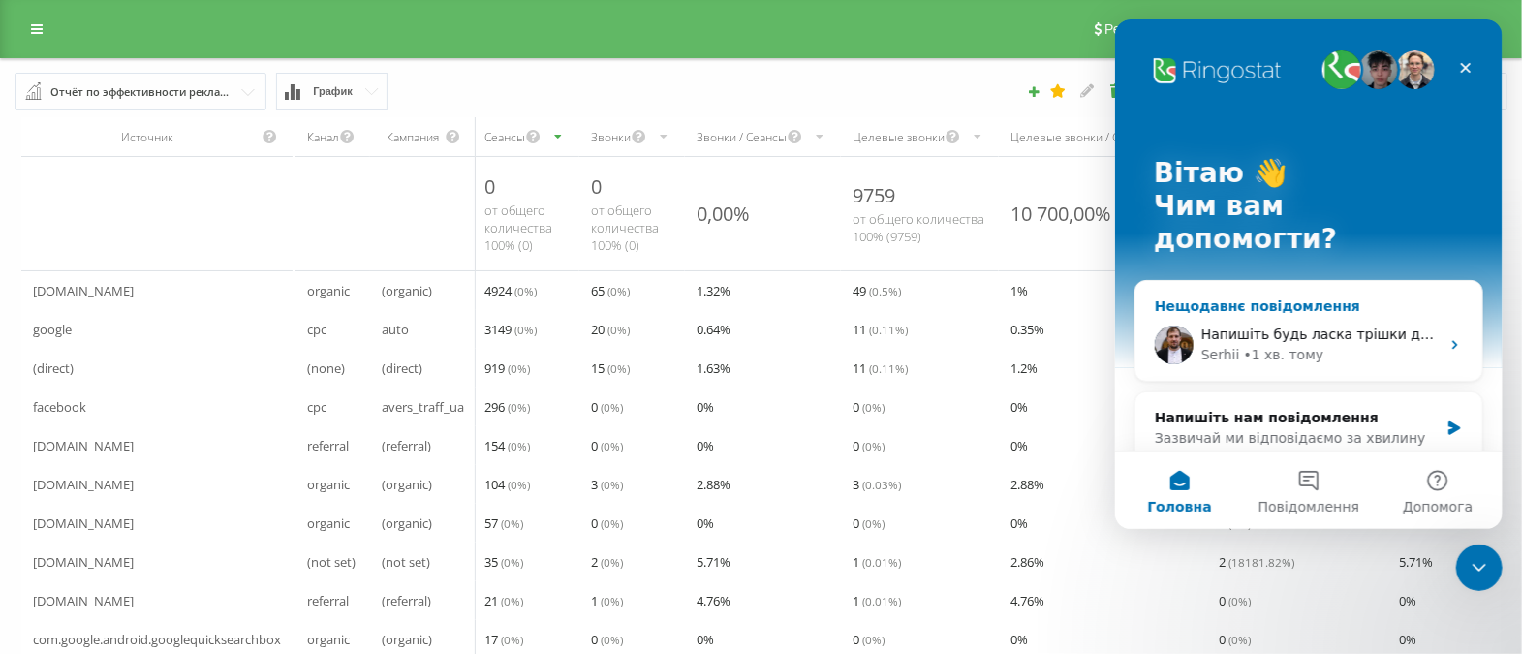
click at [1253, 309] on div "Напишіть будь ласка трішки детальніше. Можливо покажіть на скрішоті стрілочкою.…" at bounding box center [1307, 345] width 347 height 72
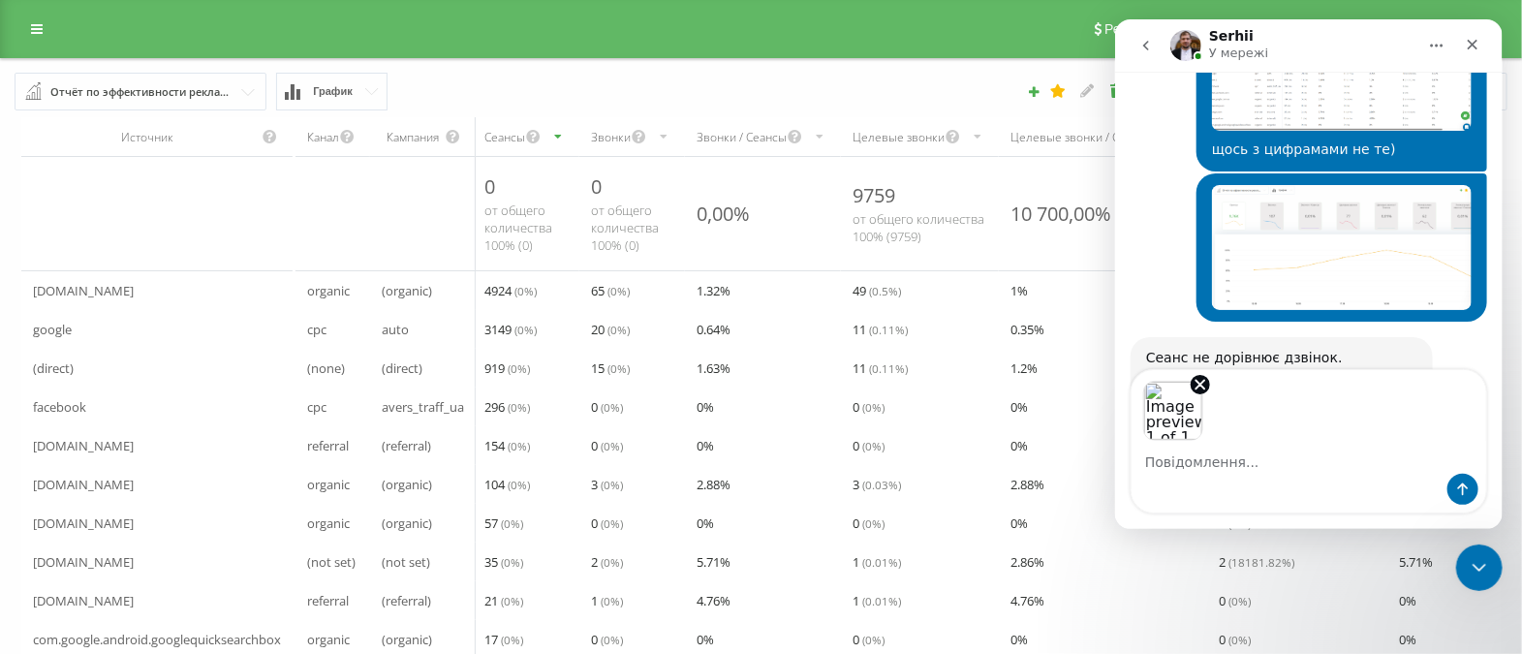
scroll to position [4353, 0]
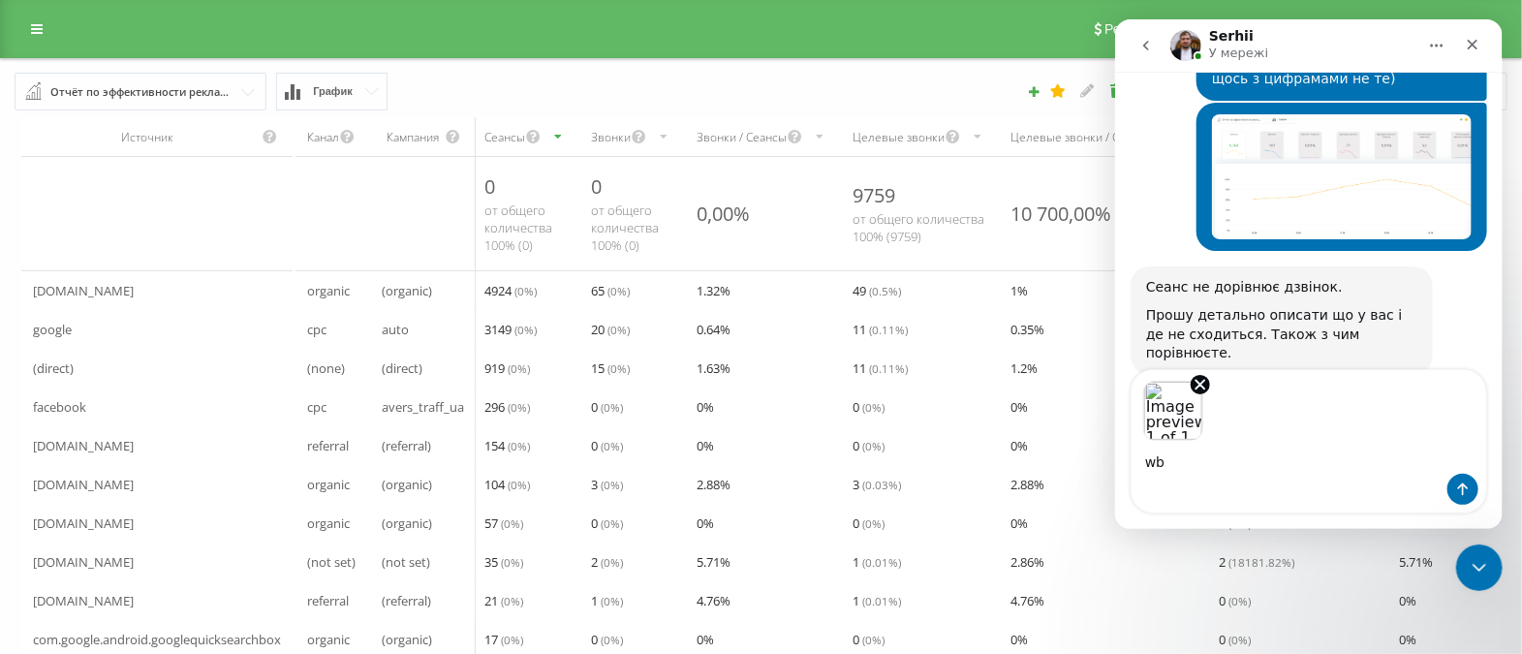
type textarea "w"
type textarea "дивны цифри"
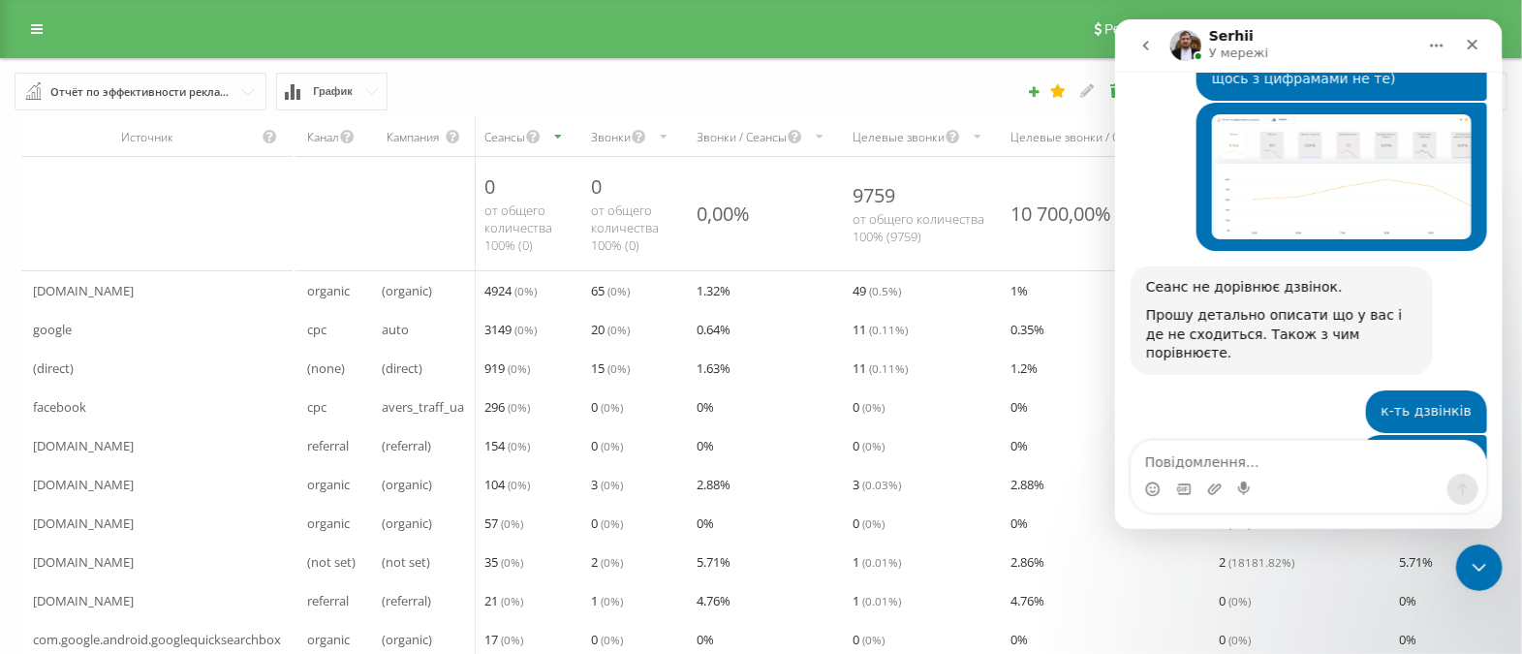
scroll to position [4449, 0]
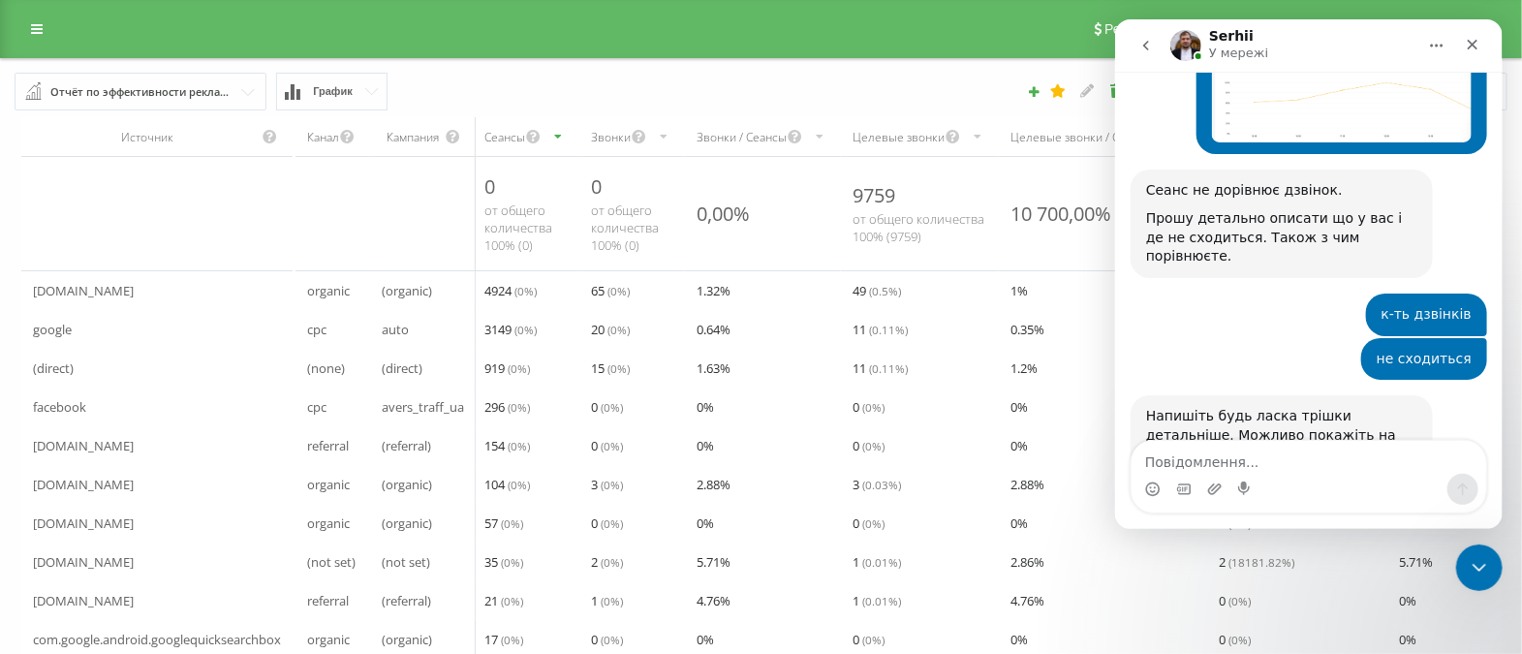
click at [1368, 522] on img "Олександра каже…" at bounding box center [1341, 572] width 260 height 101
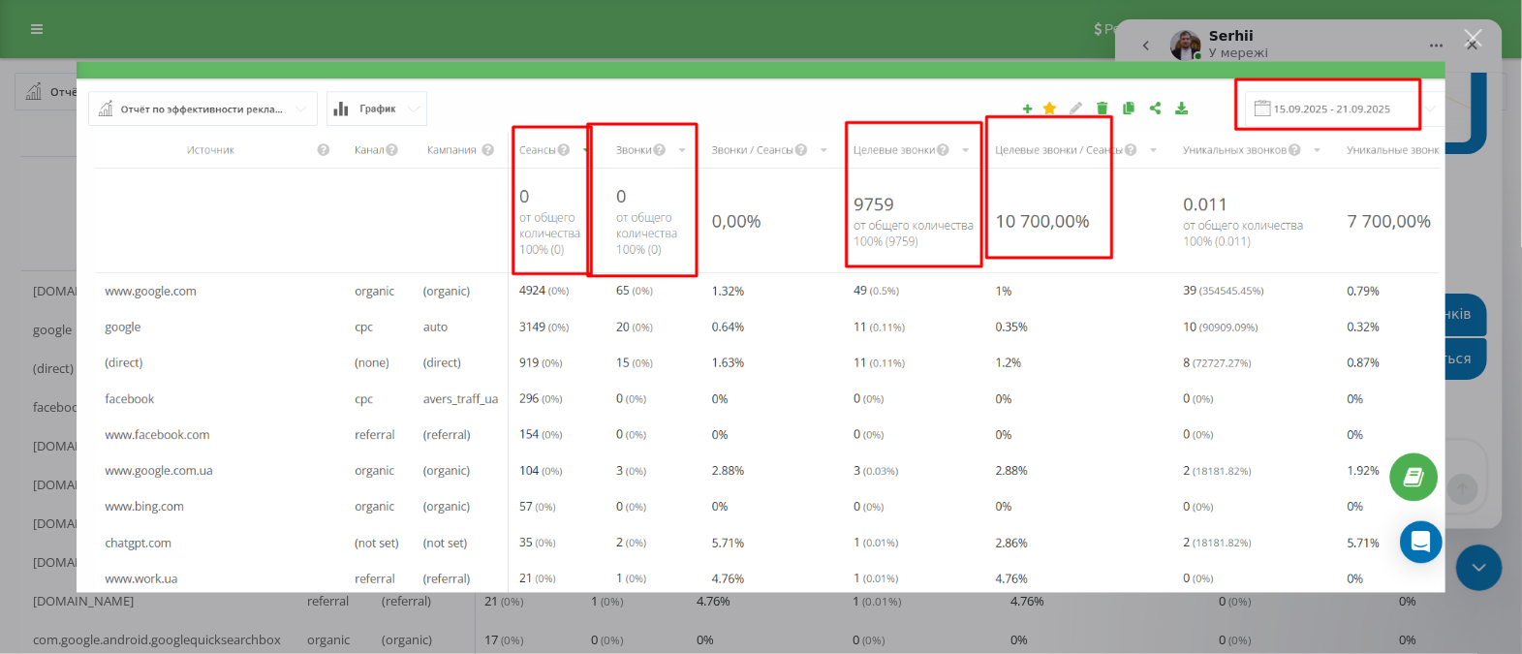
click at [1472, 40] on div "Закрити" at bounding box center [1473, 38] width 18 height 18
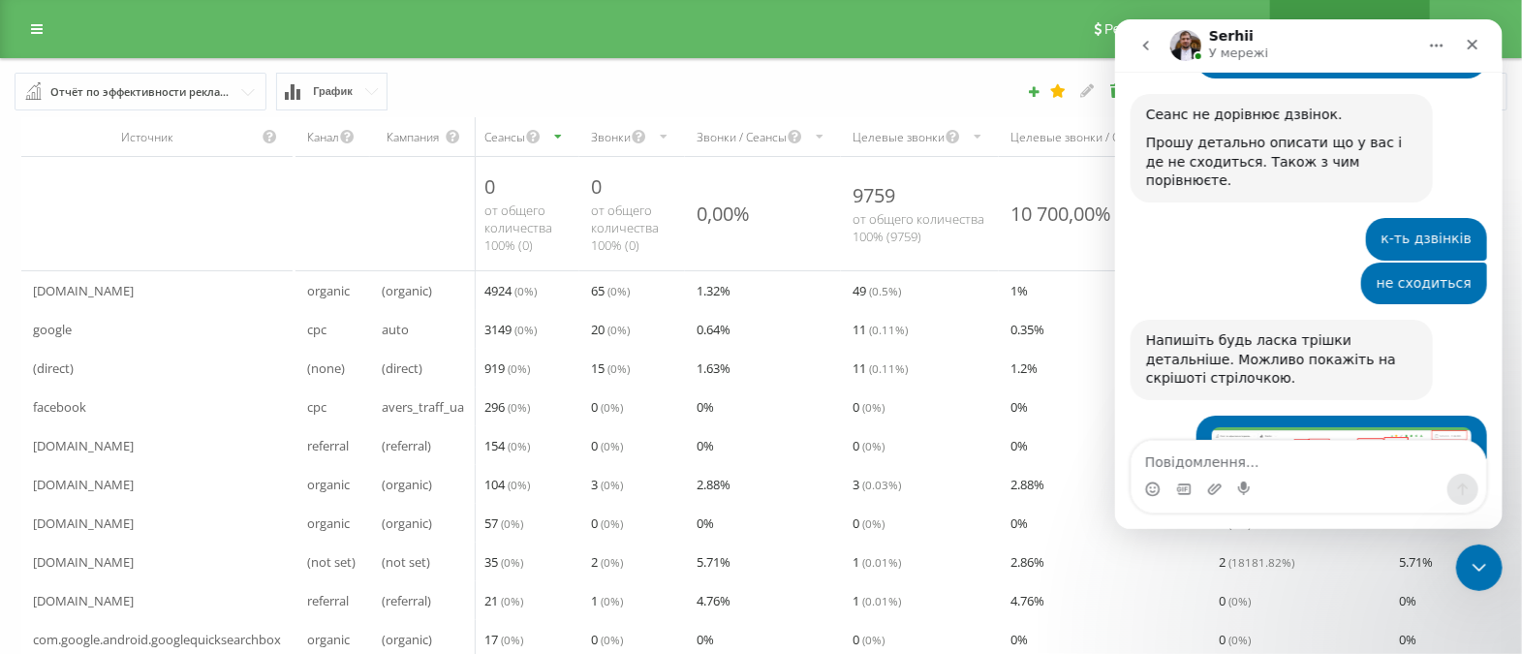
scroll to position [4508, 0]
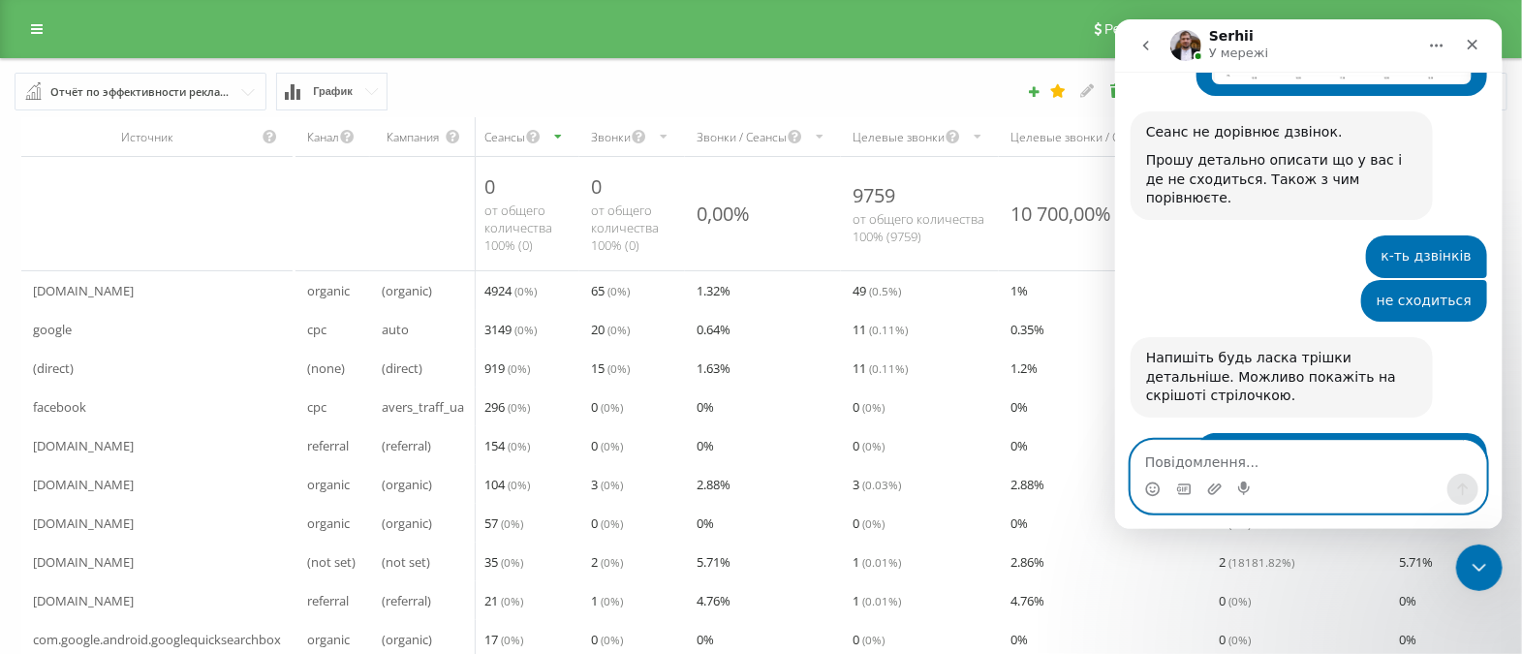
click at [1215, 466] on textarea "Повідомлення..." at bounding box center [1307, 457] width 354 height 33
